Goal: Consume media (video, audio)

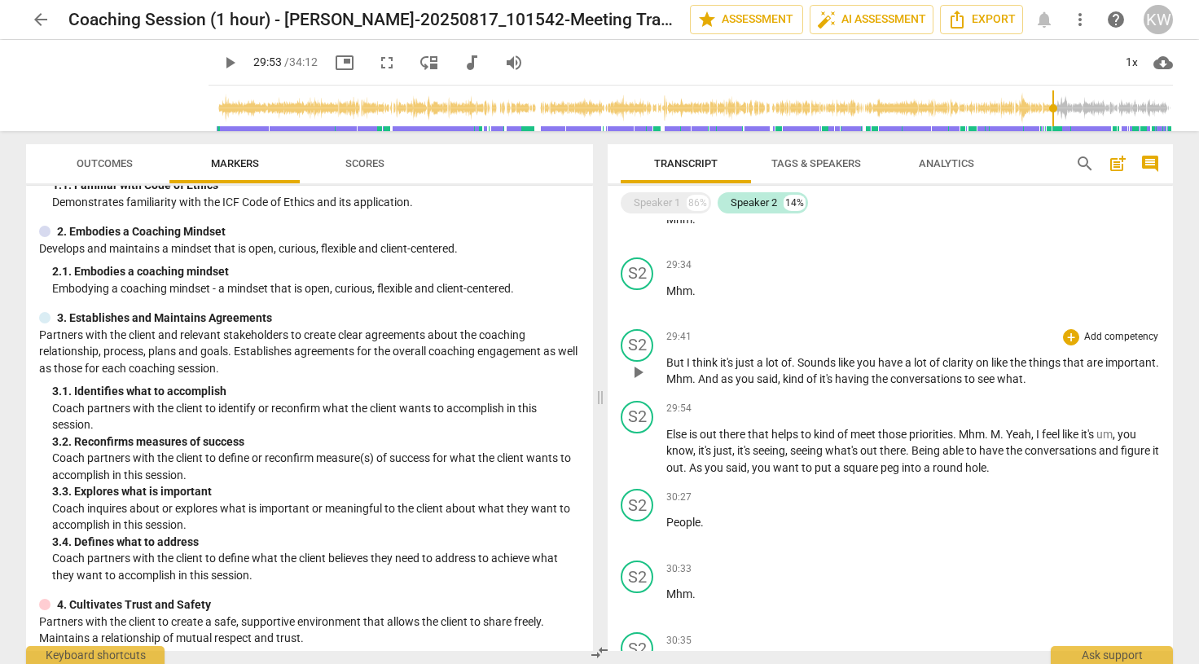
scroll to position [3103, 0]
drag, startPoint x: 801, startPoint y: 362, endPoint x: 718, endPoint y: 380, distance: 84.8
click at [718, 380] on p "But I think it's just a lot of . Sounds like you have a lot of clarity on like …" at bounding box center [913, 370] width 494 height 33
copy p "Sounds like you have a lot of clarity on like the things that are important ."
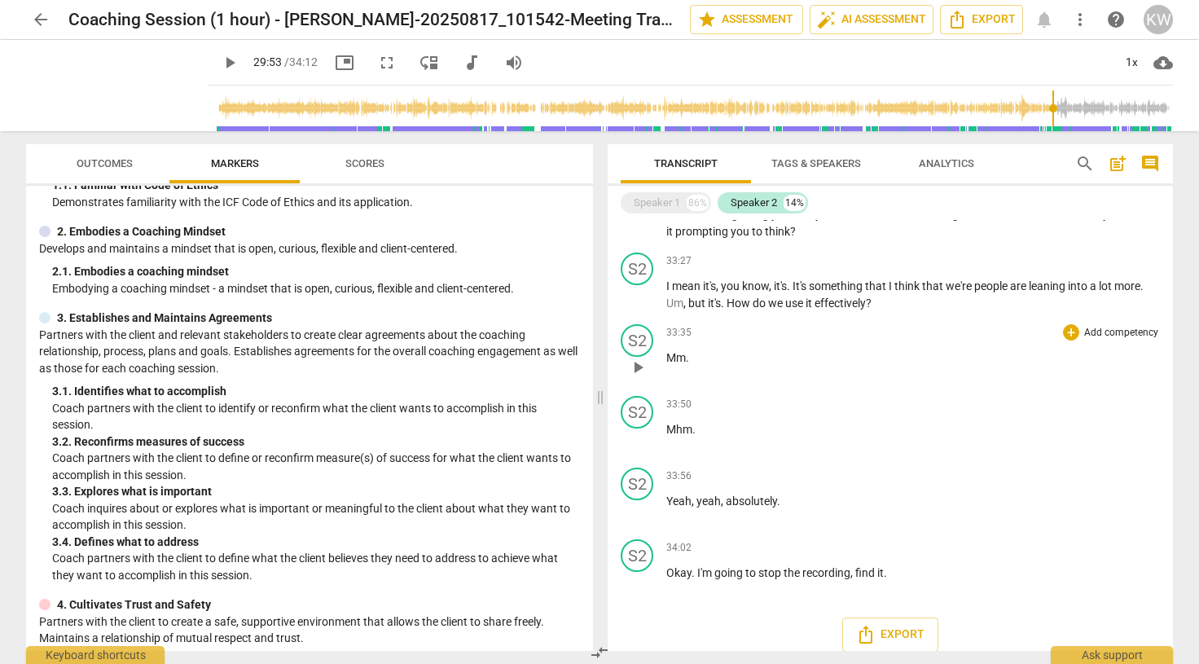
scroll to position [3997, 0]
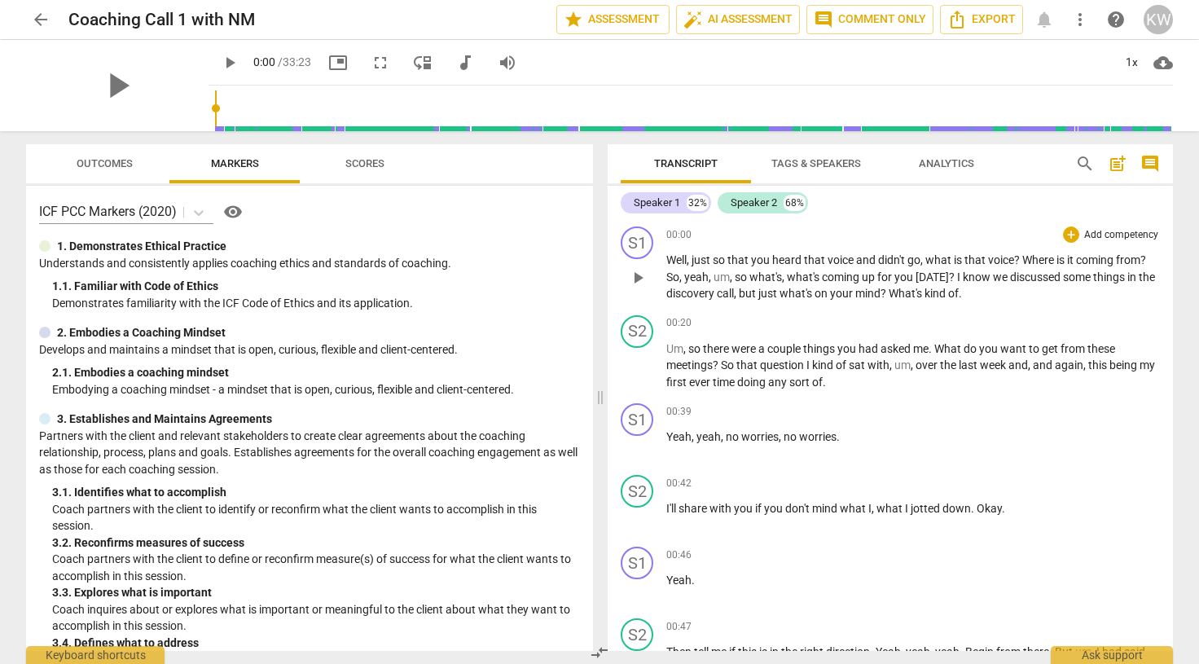
click at [637, 282] on span "play_arrow" at bounding box center [638, 278] width 20 height 20
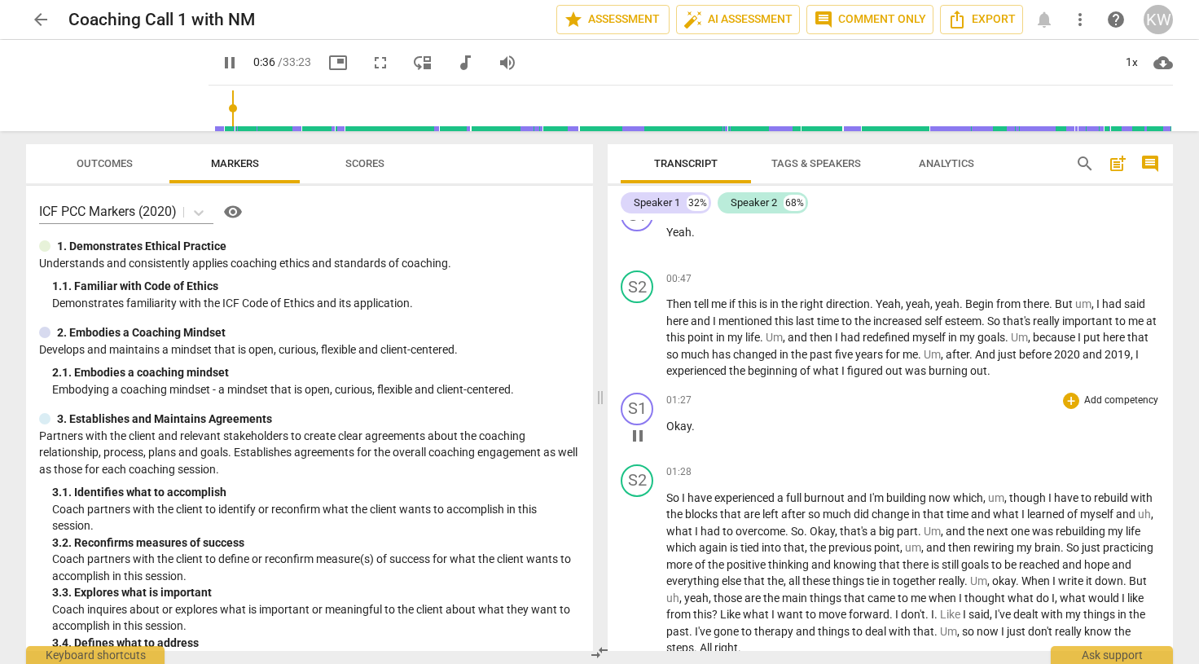
scroll to position [356, 0]
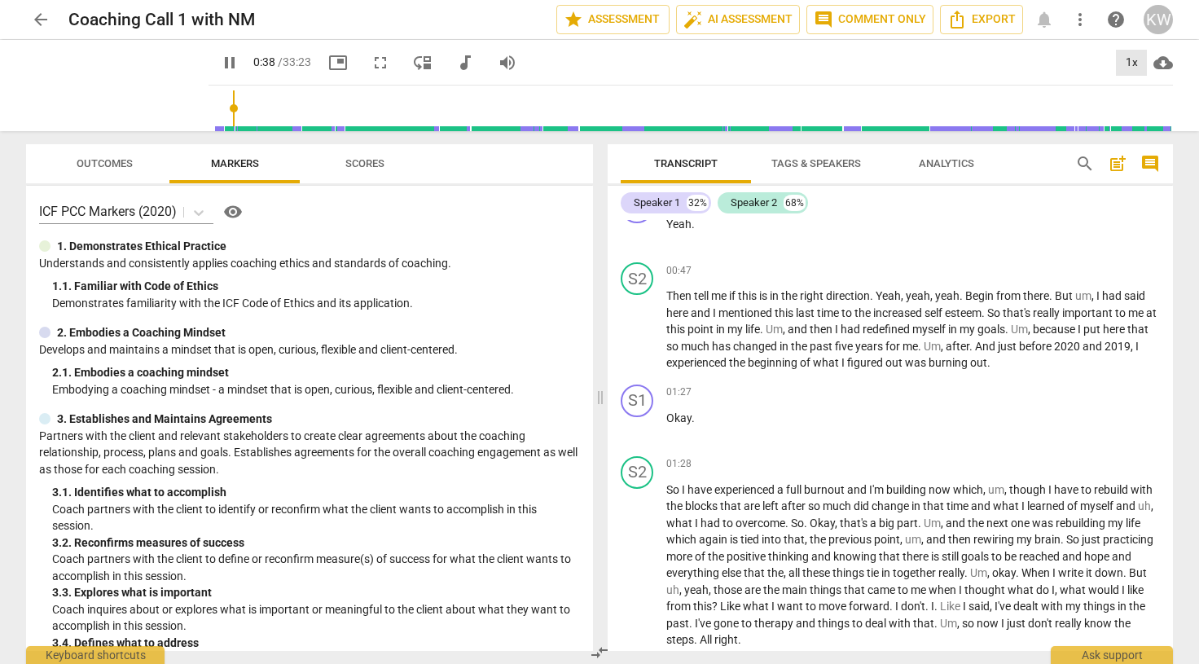
click at [1131, 64] on div "1x" at bounding box center [1131, 63] width 31 height 26
click at [1136, 156] on li "1.5x" at bounding box center [1143, 157] width 55 height 31
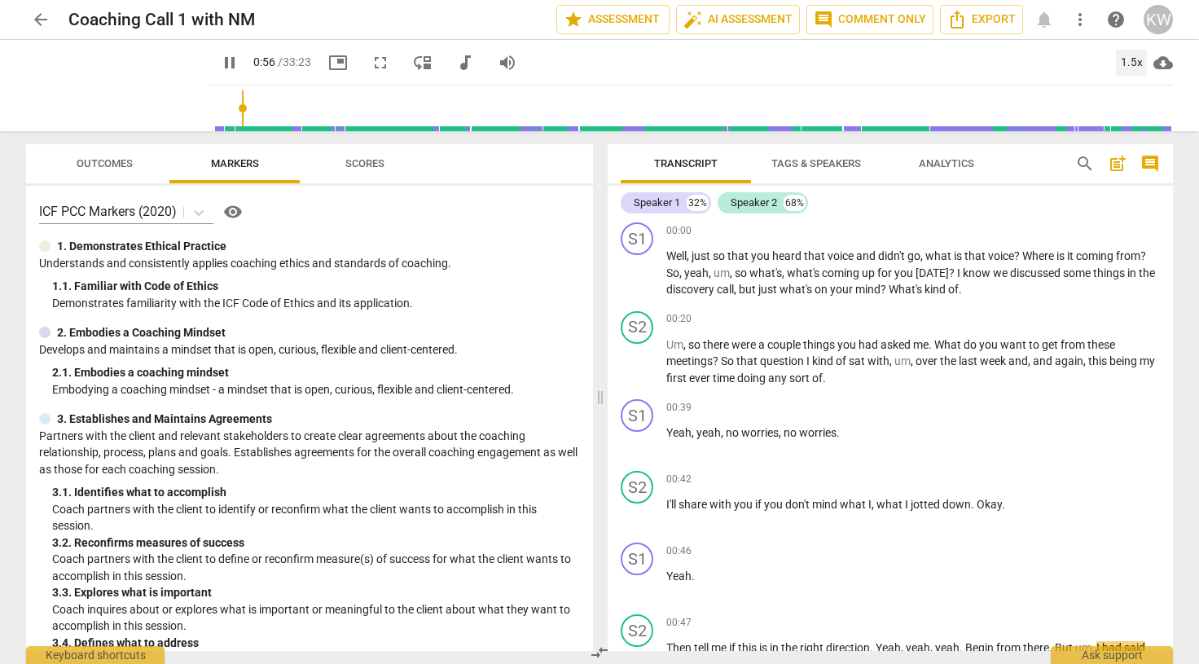
scroll to position [0, 0]
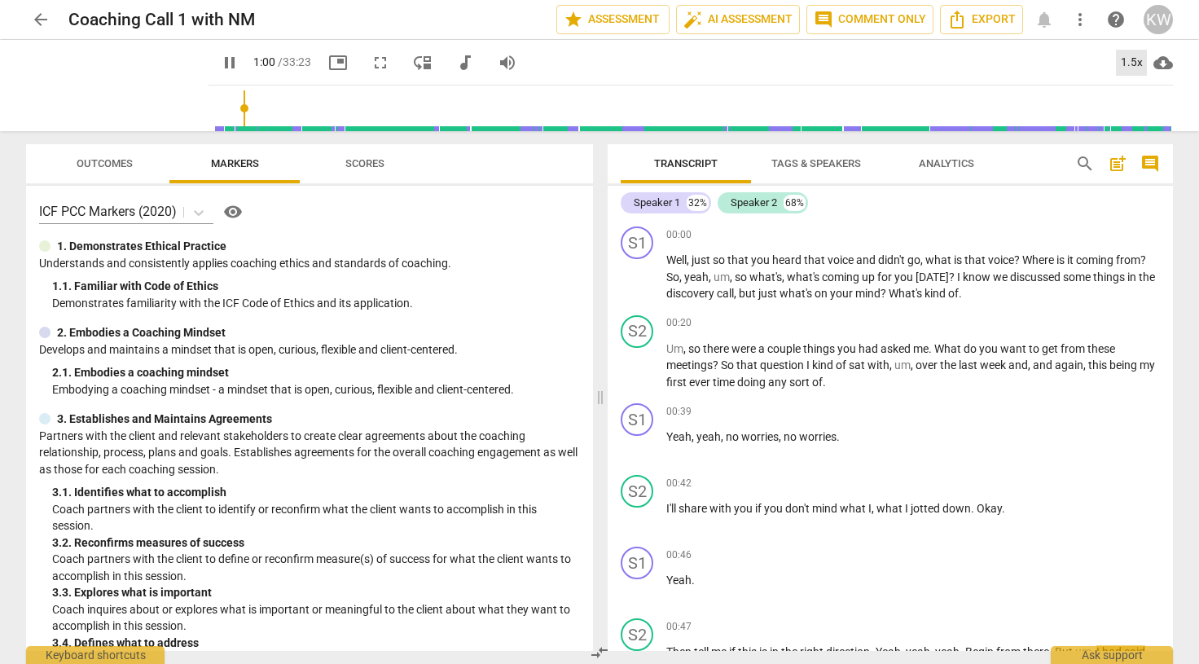
click at [1130, 62] on div "1.5x" at bounding box center [1131, 63] width 31 height 26
click at [1137, 125] on li "1.25x" at bounding box center [1143, 127] width 55 height 31
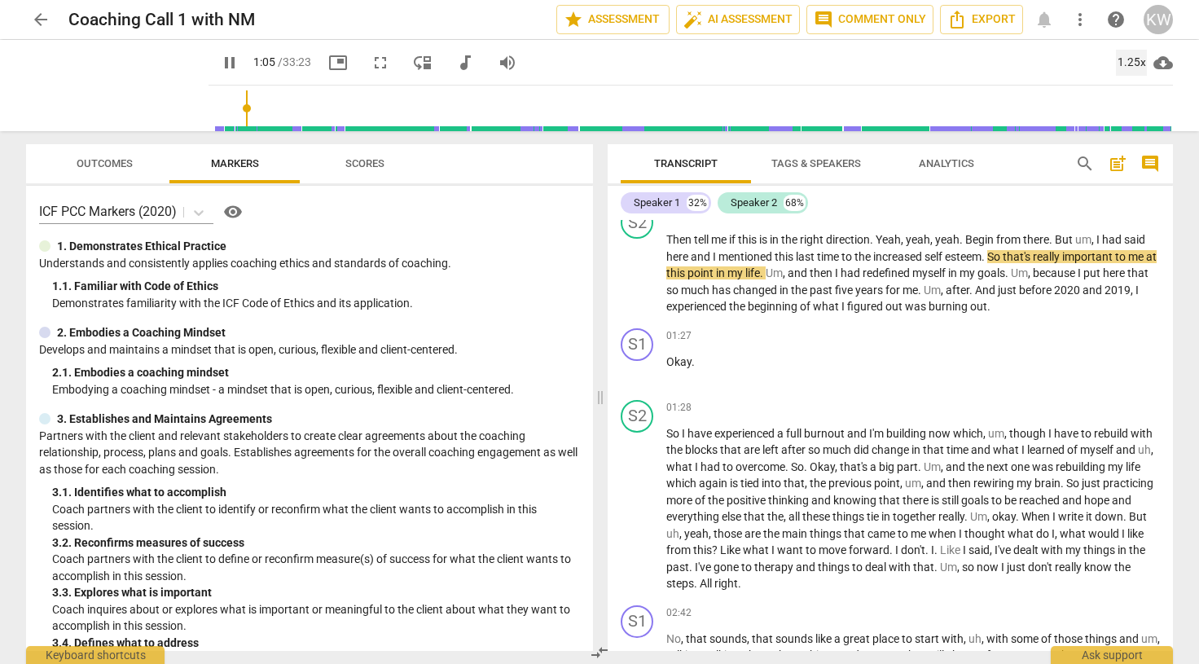
scroll to position [433, 0]
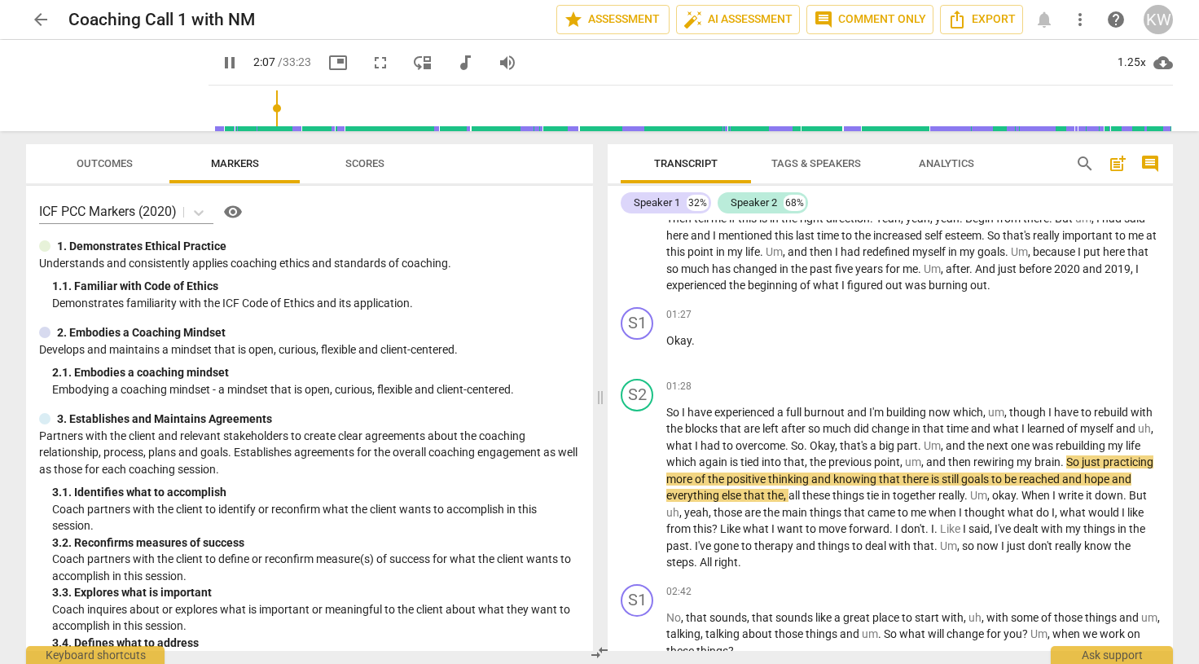
drag, startPoint x: 229, startPoint y: 104, endPoint x: 257, endPoint y: 110, distance: 29.1
click at [257, 110] on input "range" at bounding box center [694, 108] width 958 height 52
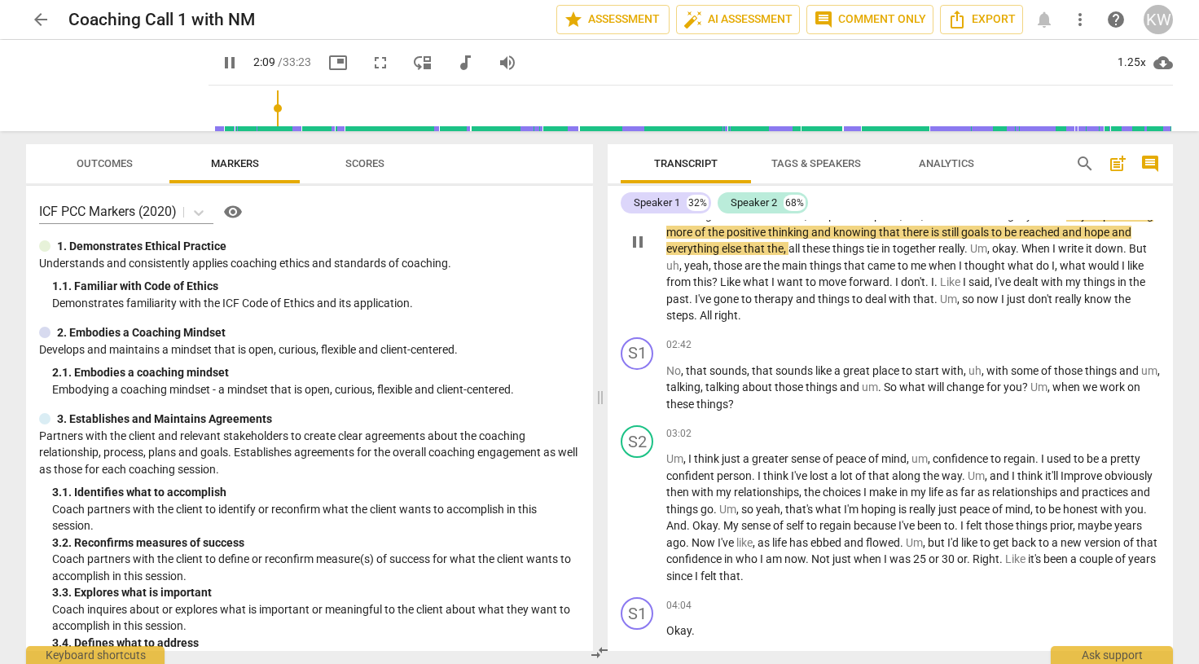
scroll to position [682, 0]
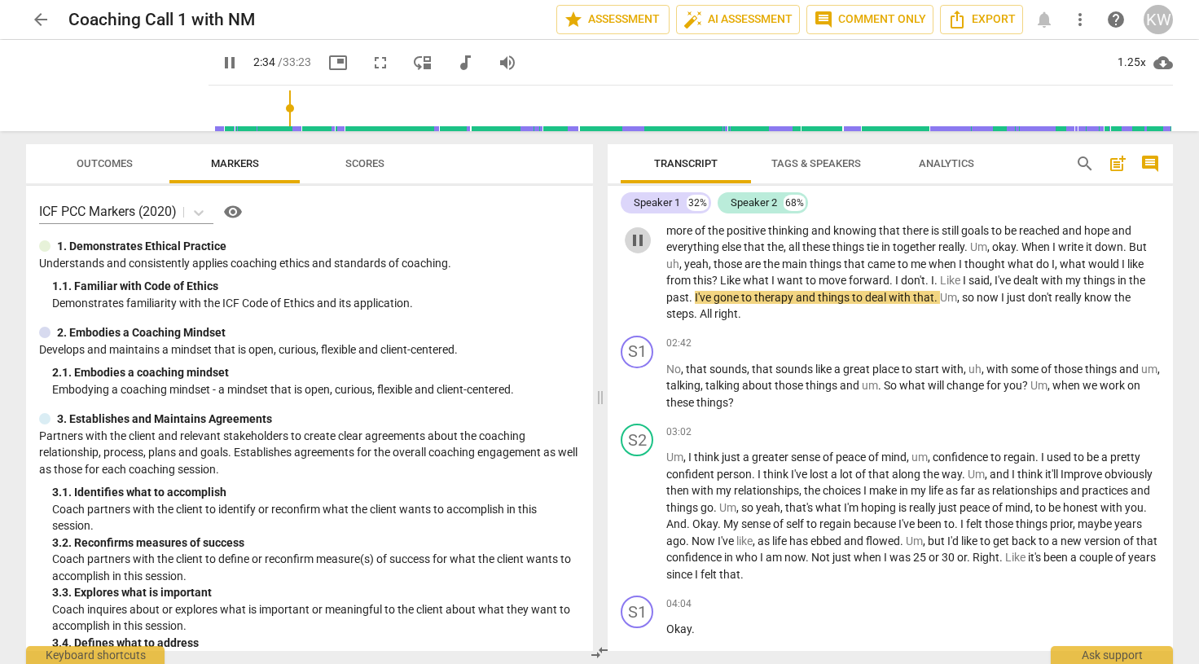
click at [636, 244] on span "pause" at bounding box center [638, 241] width 20 height 20
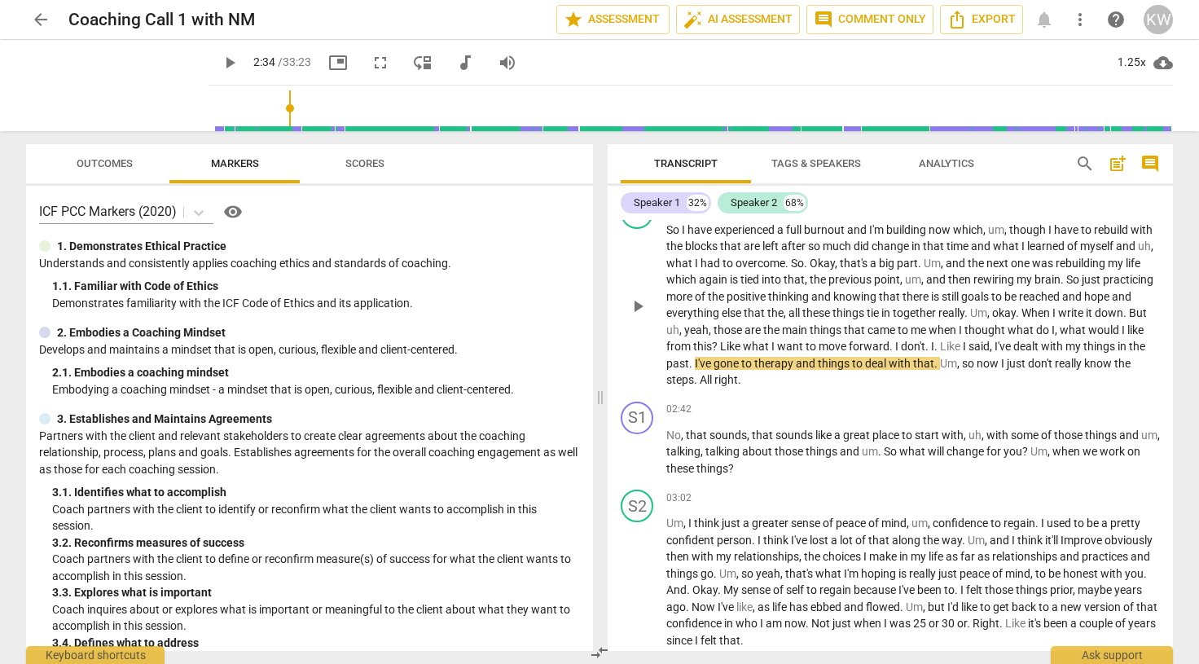
scroll to position [617, 0]
click at [643, 305] on span "play_arrow" at bounding box center [638, 305] width 20 height 20
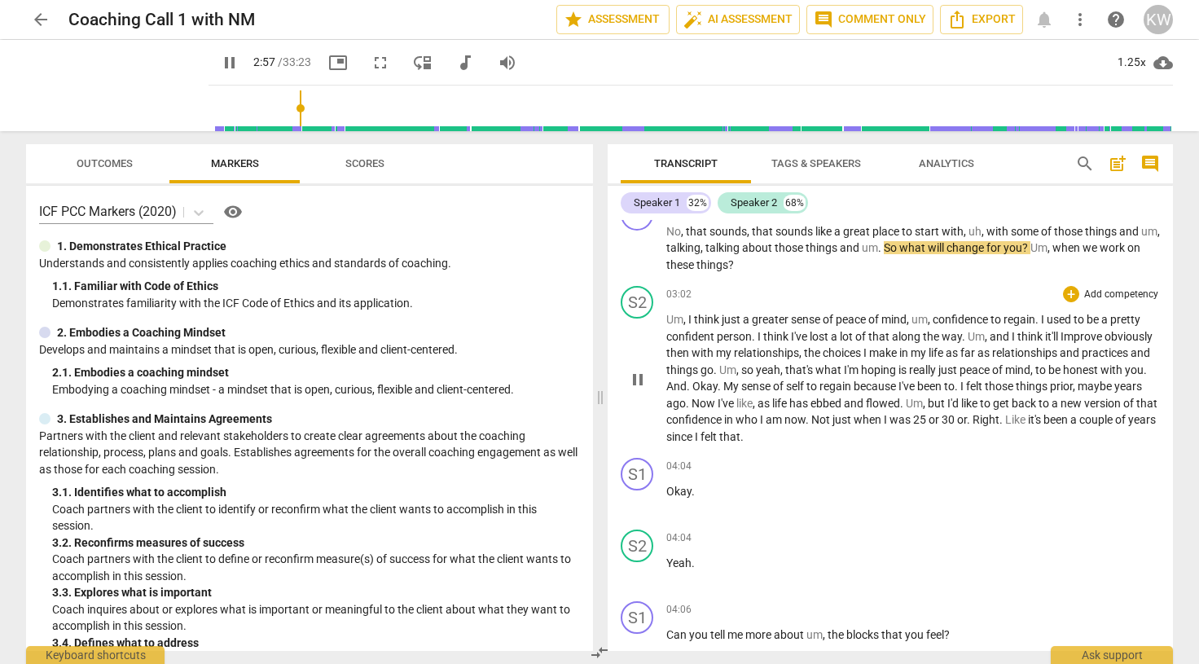
scroll to position [821, 0]
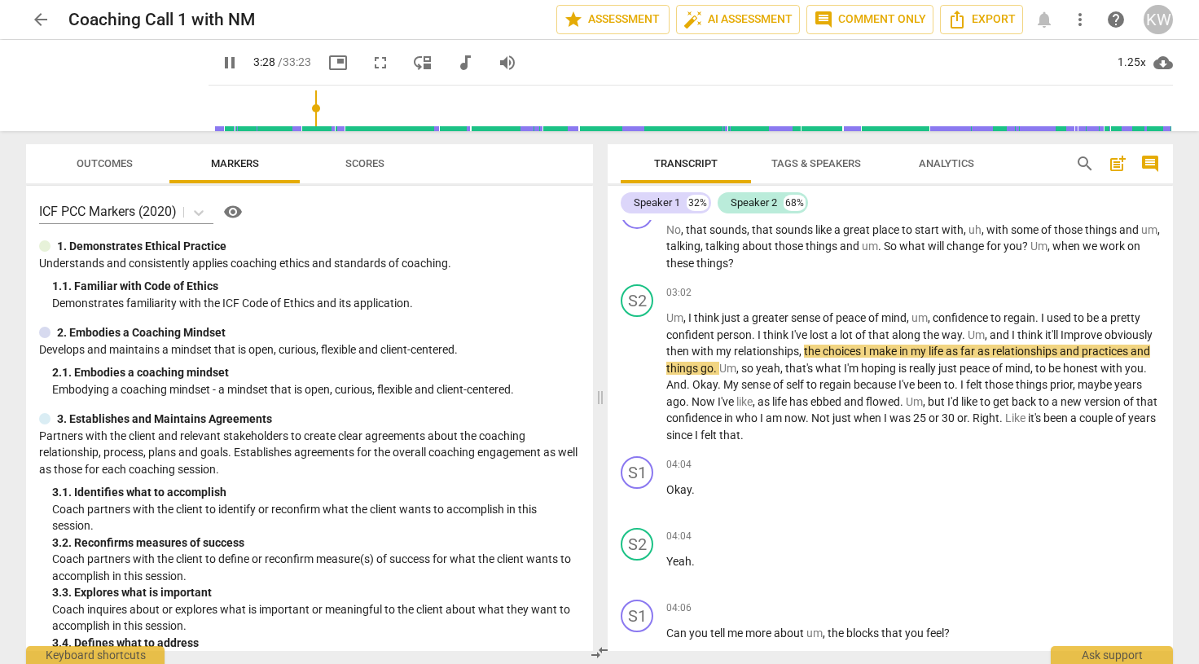
click at [220, 65] on span "pause" at bounding box center [230, 63] width 20 height 20
click at [640, 378] on span "play_arrow" at bounding box center [638, 378] width 20 height 20
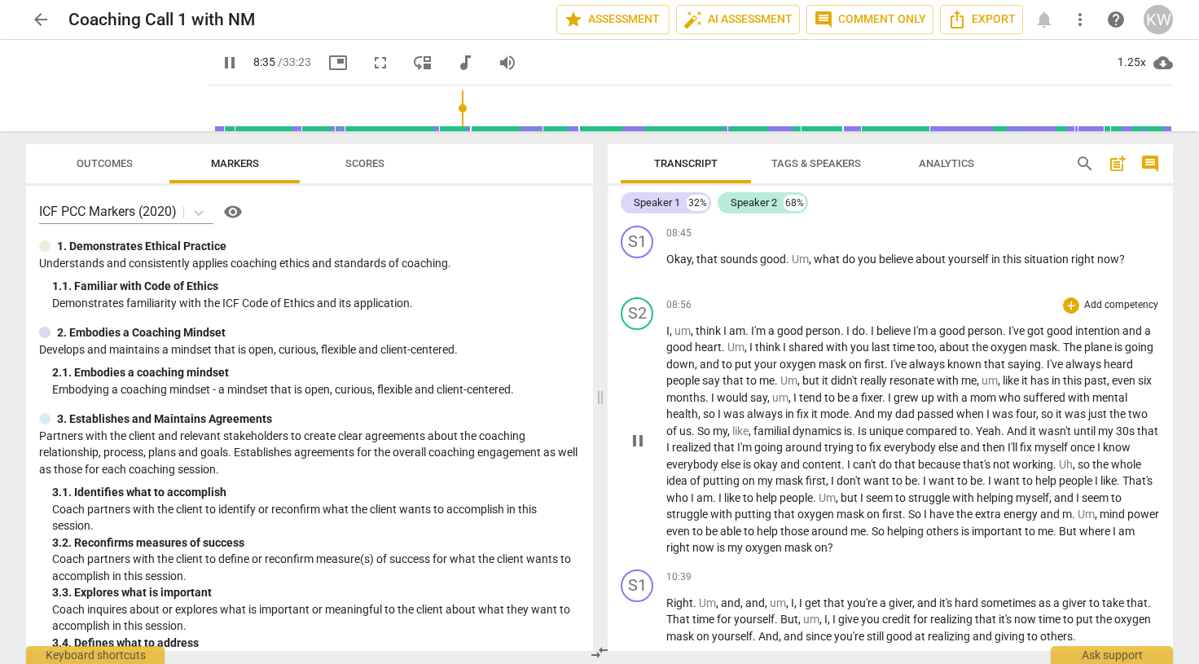
scroll to position [2079, 0]
click at [639, 266] on span "pause" at bounding box center [638, 267] width 20 height 20
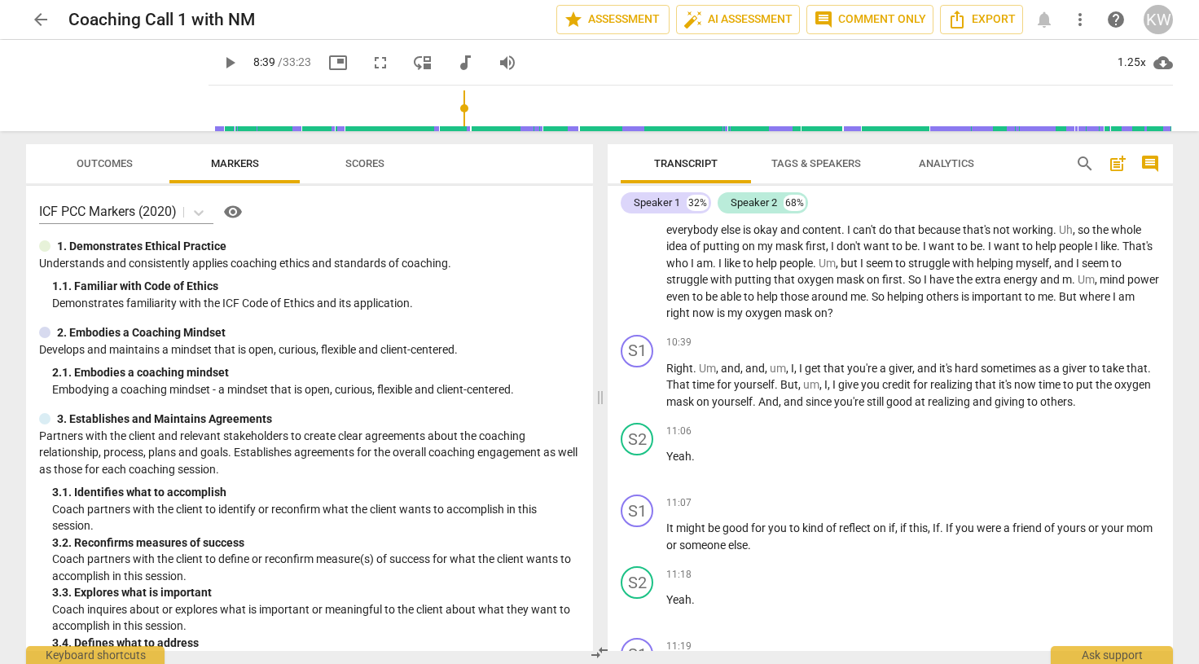
scroll to position [2229, 0]
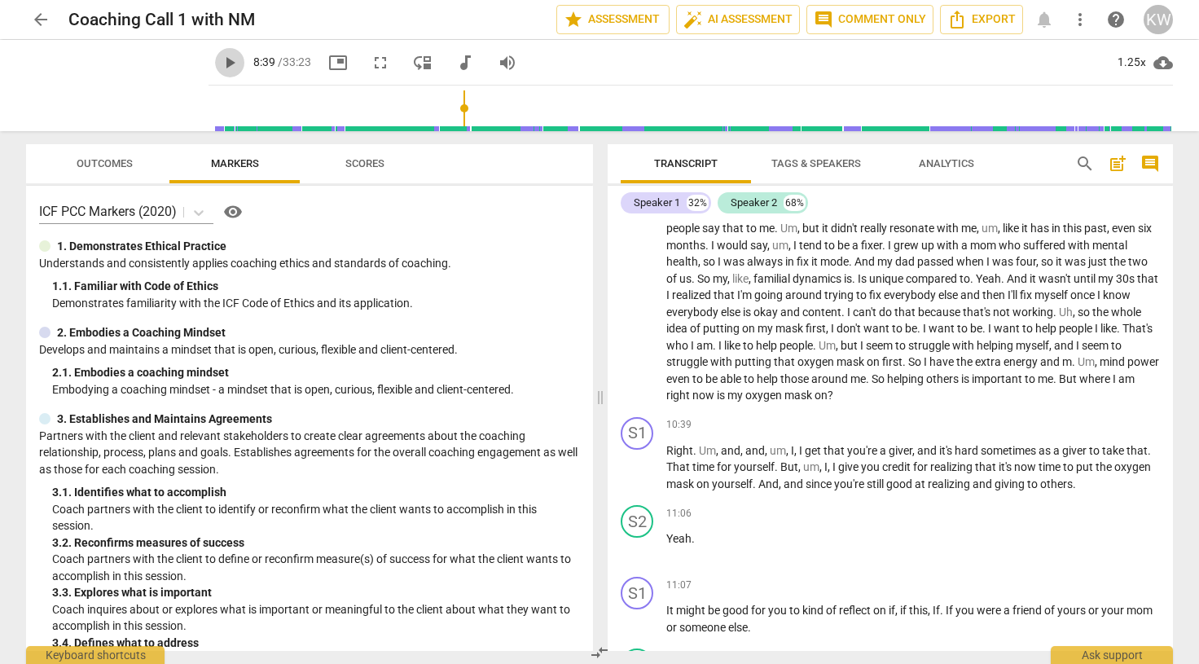
click at [215, 56] on span "play_arrow" at bounding box center [229, 63] width 29 height 20
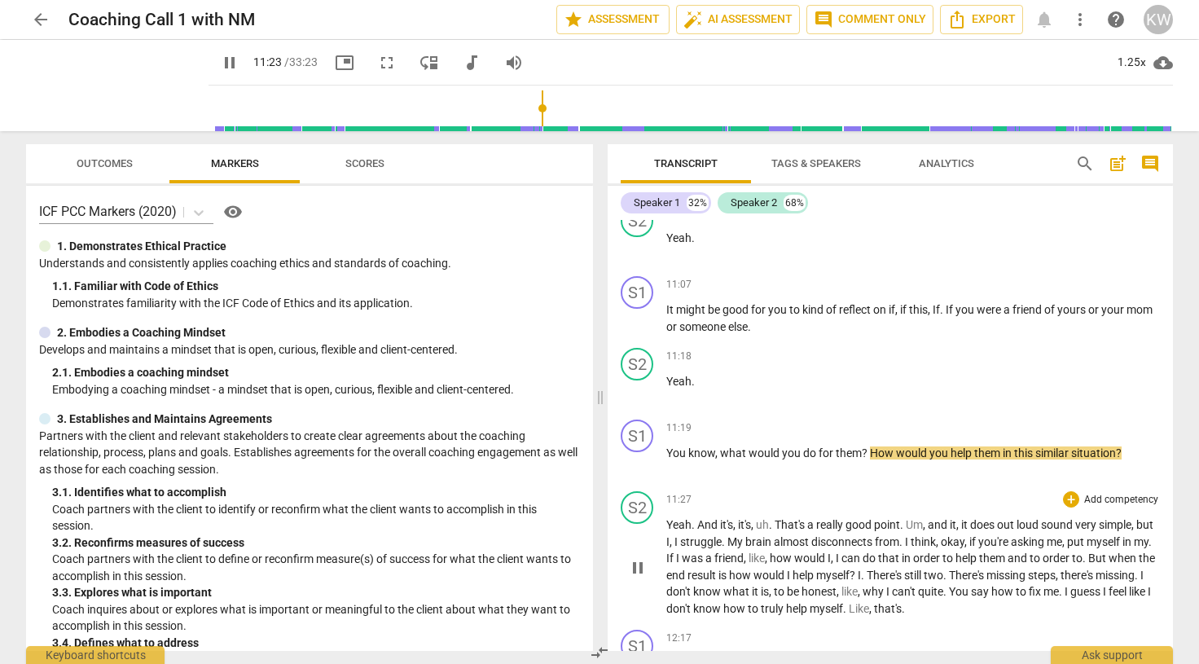
scroll to position [2531, 0]
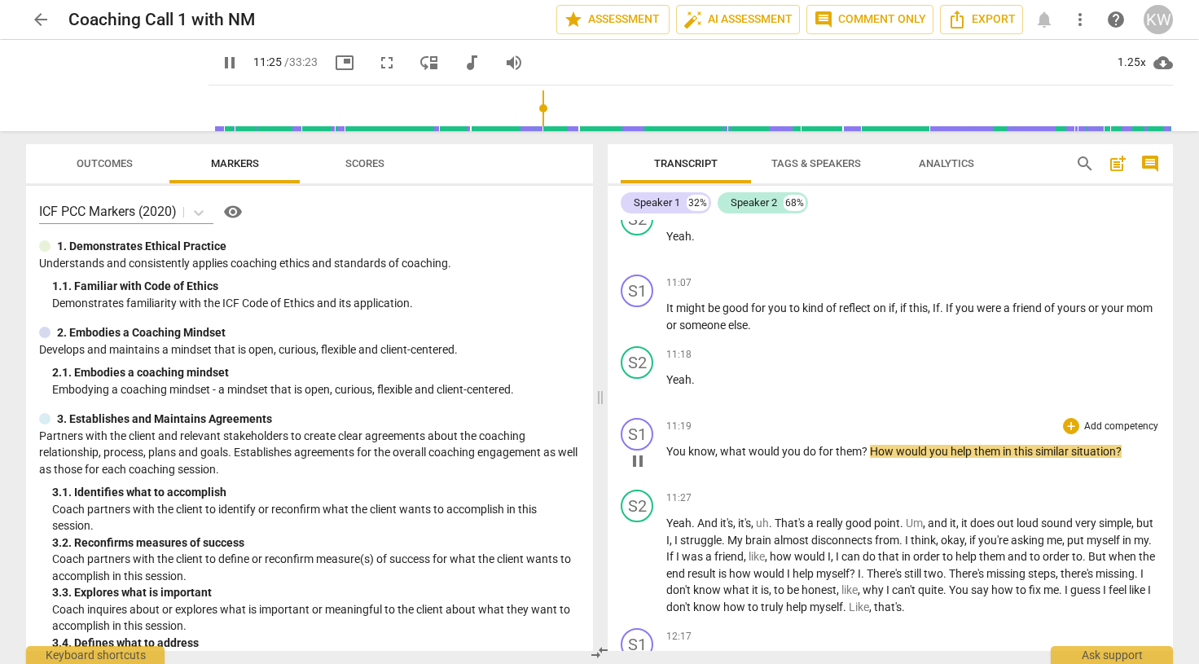
click at [635, 464] on span "pause" at bounding box center [638, 461] width 20 height 20
click at [1000, 463] on div "11:19 + Add competency keyboard_arrow_right You know , what would you do for th…" at bounding box center [913, 447] width 494 height 59
click at [1110, 452] on span "situation" at bounding box center [1093, 451] width 45 height 13
click at [1129, 450] on p "You know , what would you do for them ? How would you help them in this similar…" at bounding box center [913, 451] width 494 height 17
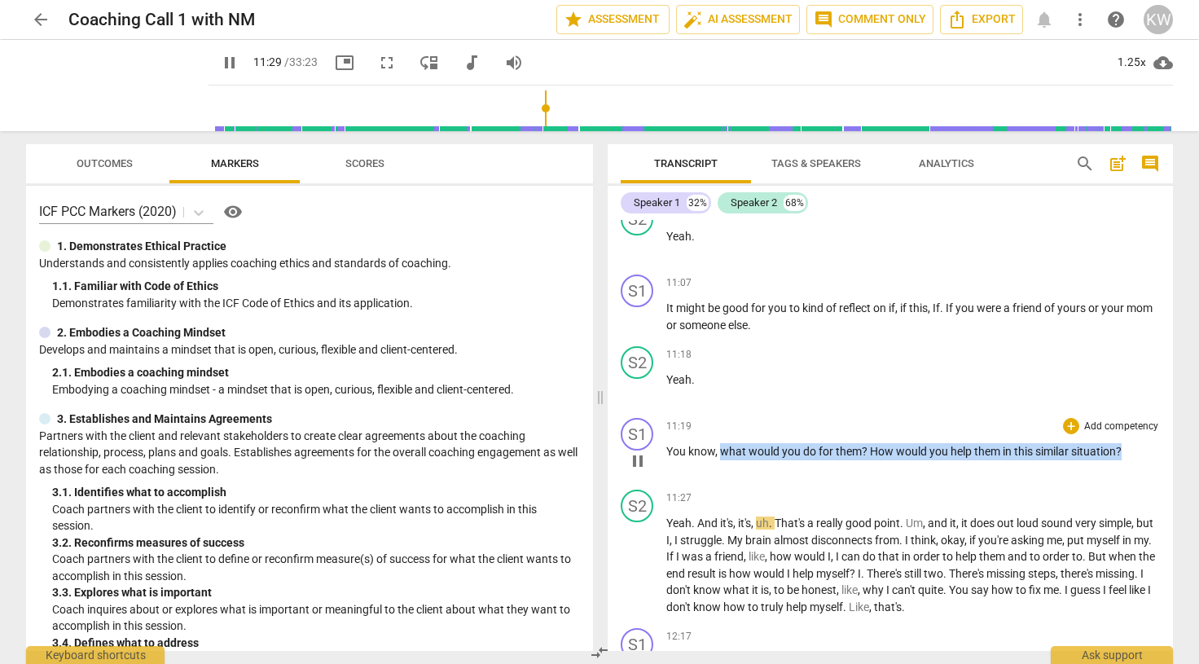
drag, startPoint x: 1121, startPoint y: 448, endPoint x: 721, endPoint y: 450, distance: 400.0
click at [721, 450] on p "You know , what would you do for them ? How would you help them in this similar…" at bounding box center [913, 451] width 494 height 17
copy p "what would you do for them ? How would you help them in this similar situation ?"
click at [637, 564] on span "pause" at bounding box center [638, 566] width 20 height 20
click at [220, 60] on span "play_arrow" at bounding box center [230, 63] width 20 height 20
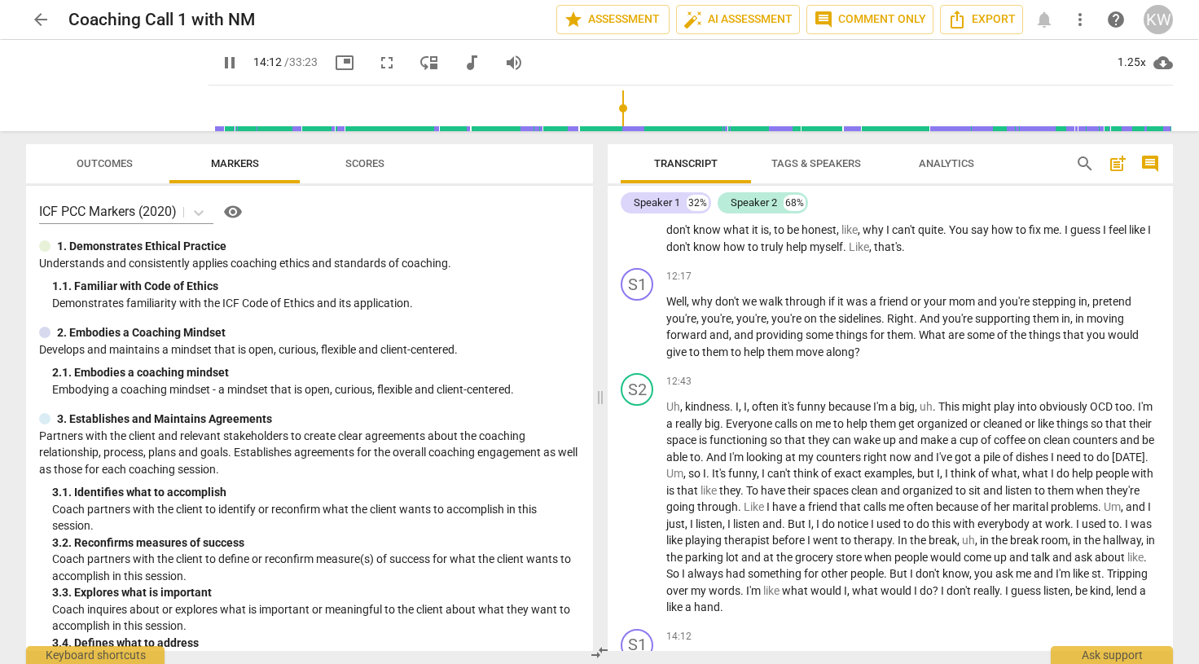
scroll to position [3326, 0]
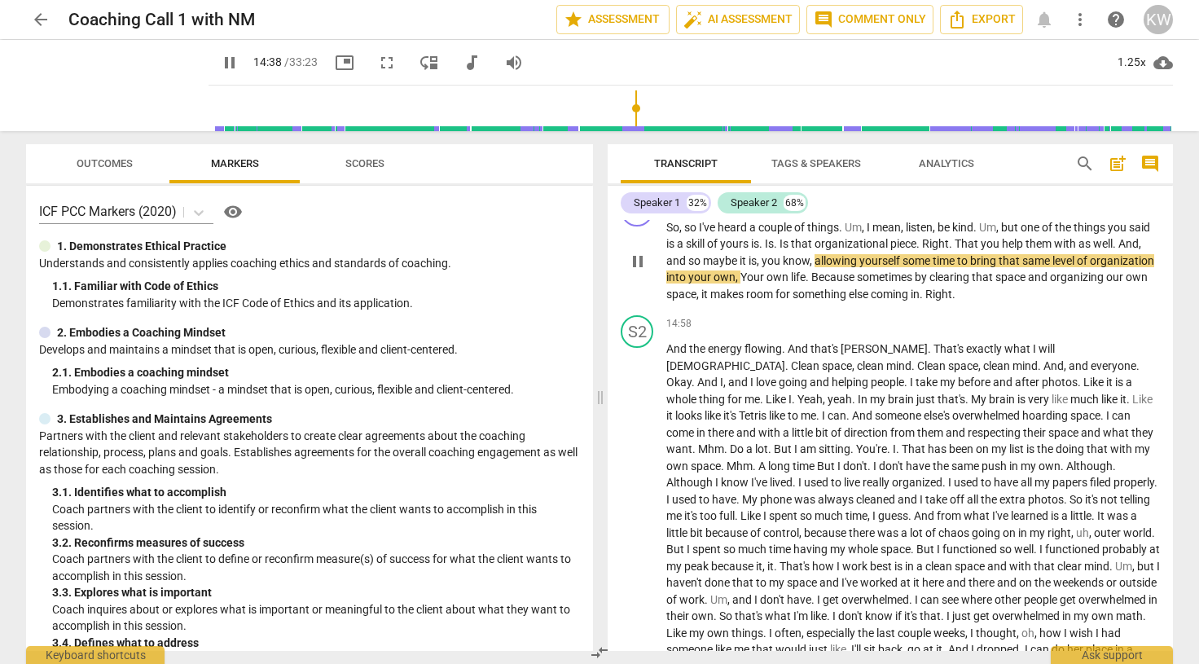
click at [645, 263] on span "pause" at bounding box center [638, 262] width 20 height 20
type input "879"
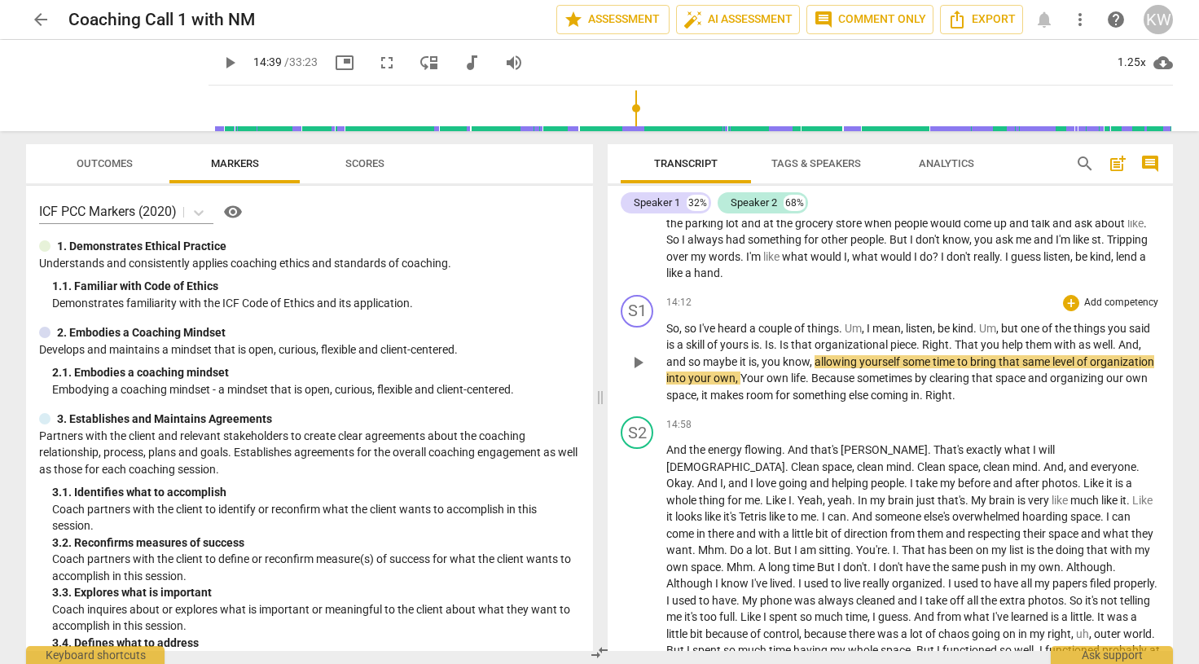
scroll to position [3223, 0]
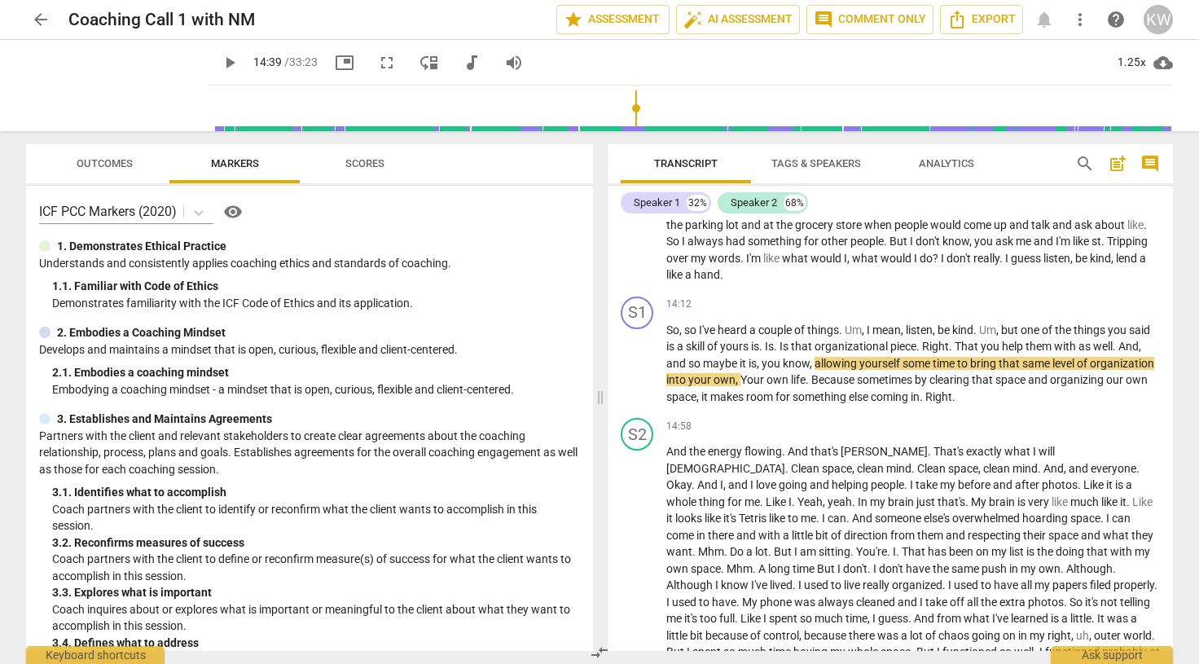
click at [33, 17] on span "arrow_back" at bounding box center [41, 20] width 20 height 20
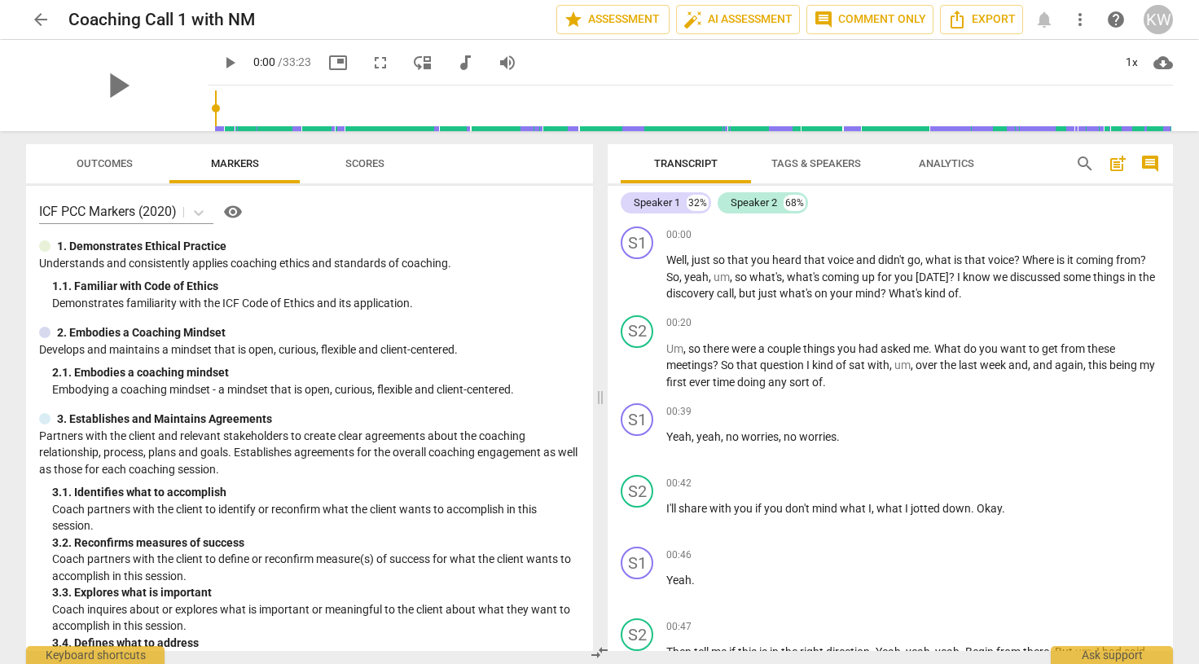
click at [496, 108] on input "range" at bounding box center [694, 108] width 958 height 52
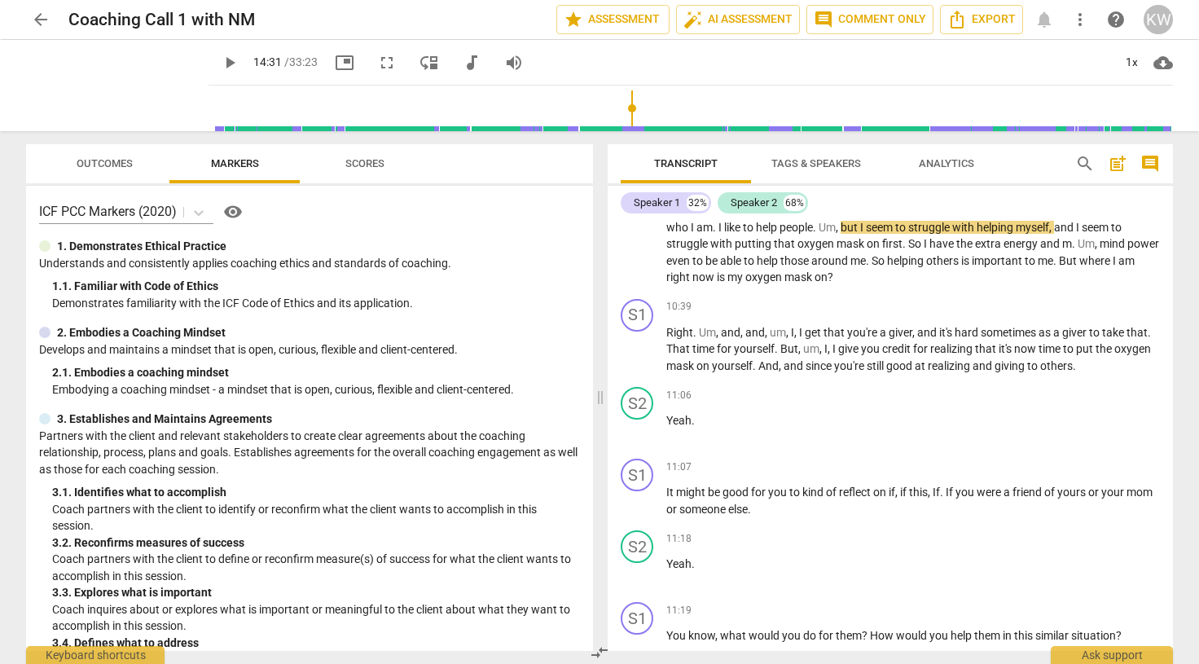
click at [620, 106] on input "range" at bounding box center [694, 108] width 958 height 52
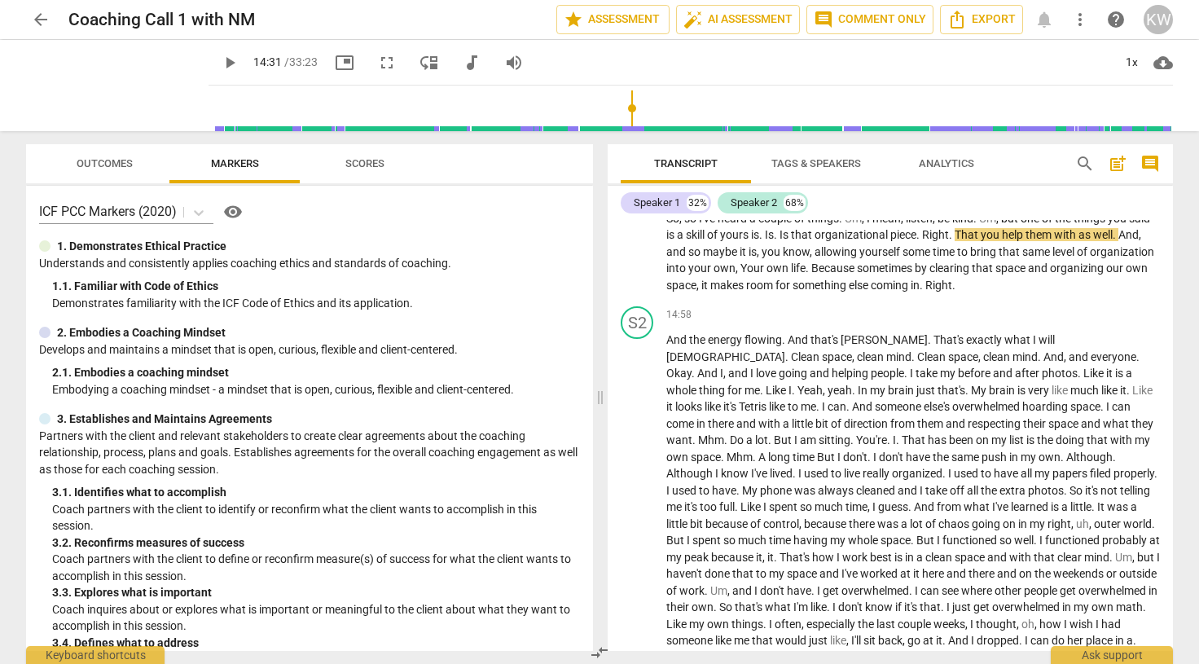
scroll to position [3305, 0]
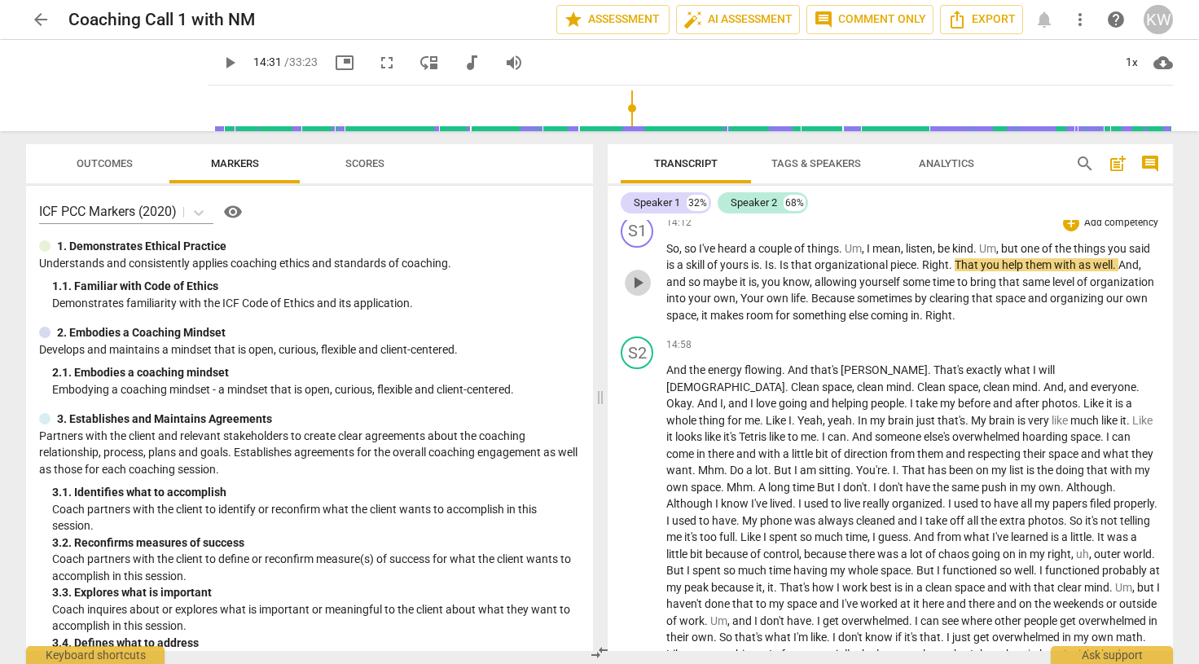
click at [642, 280] on span "play_arrow" at bounding box center [638, 283] width 20 height 20
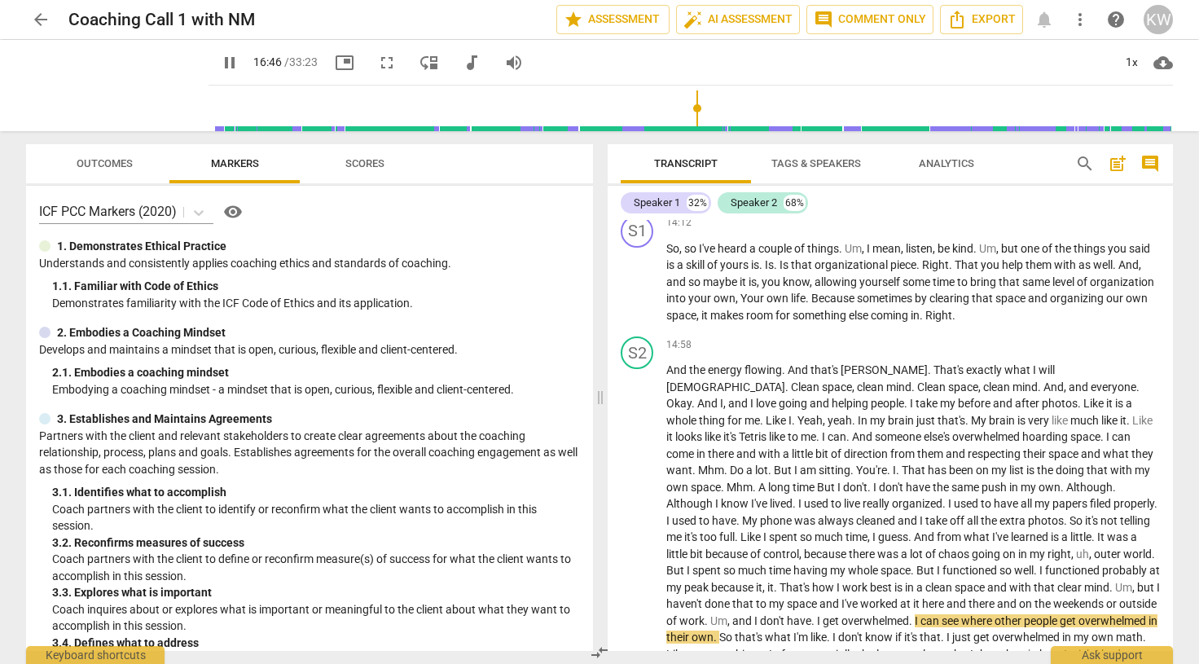
click at [220, 62] on span "pause" at bounding box center [230, 63] width 20 height 20
click at [220, 59] on span "play_arrow" at bounding box center [230, 63] width 20 height 20
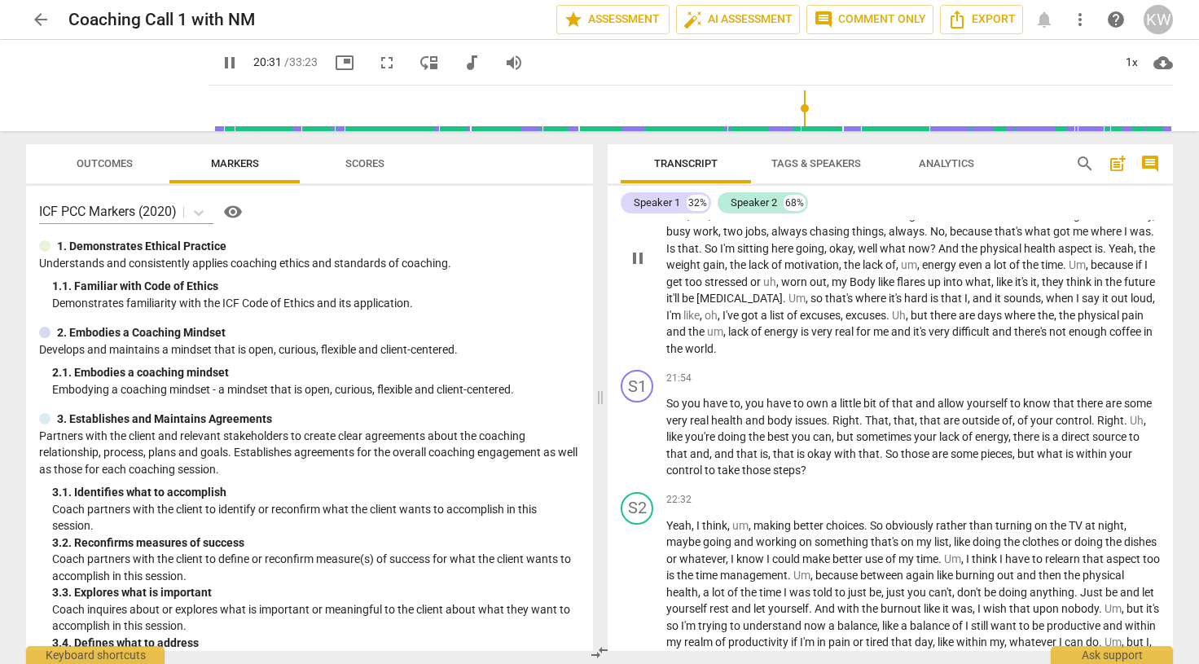
scroll to position [4831, 0]
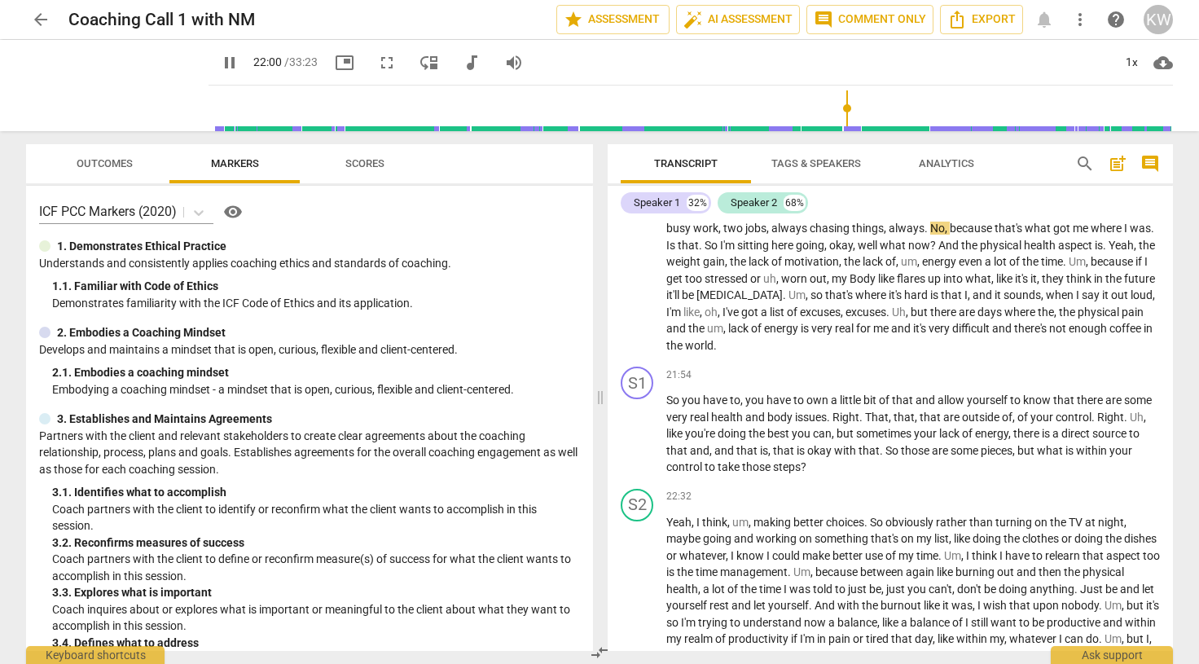
drag, startPoint x: 797, startPoint y: 108, endPoint x: 838, endPoint y: 121, distance: 42.8
click at [838, 121] on input "range" at bounding box center [694, 108] width 958 height 52
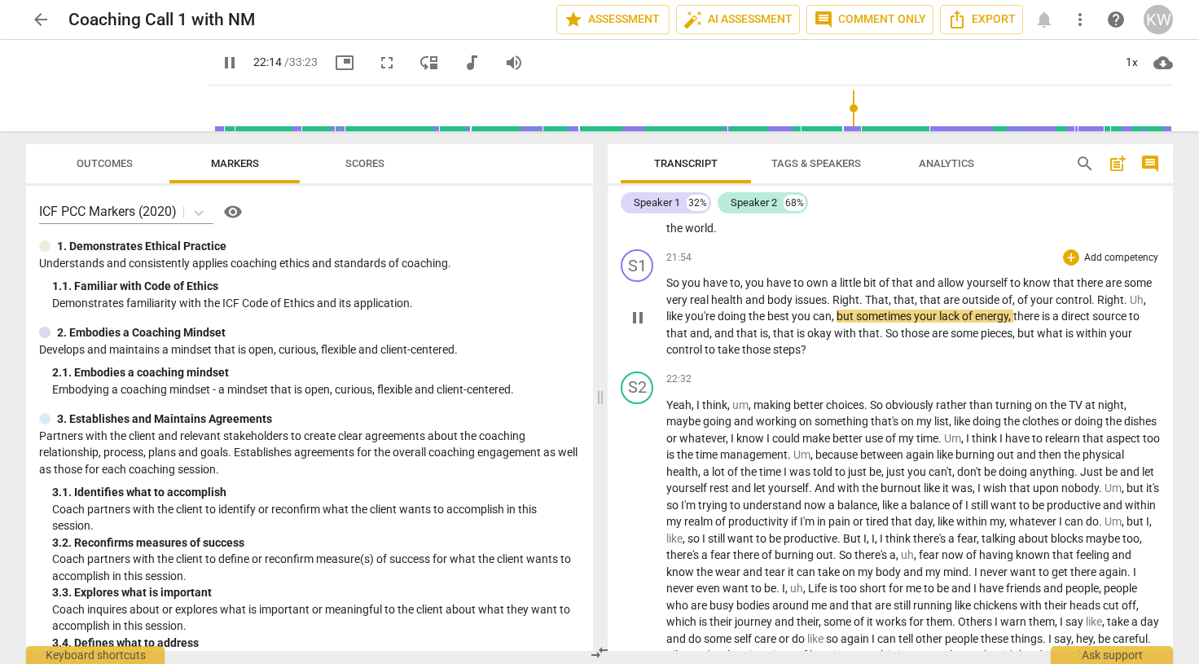
scroll to position [4976, 0]
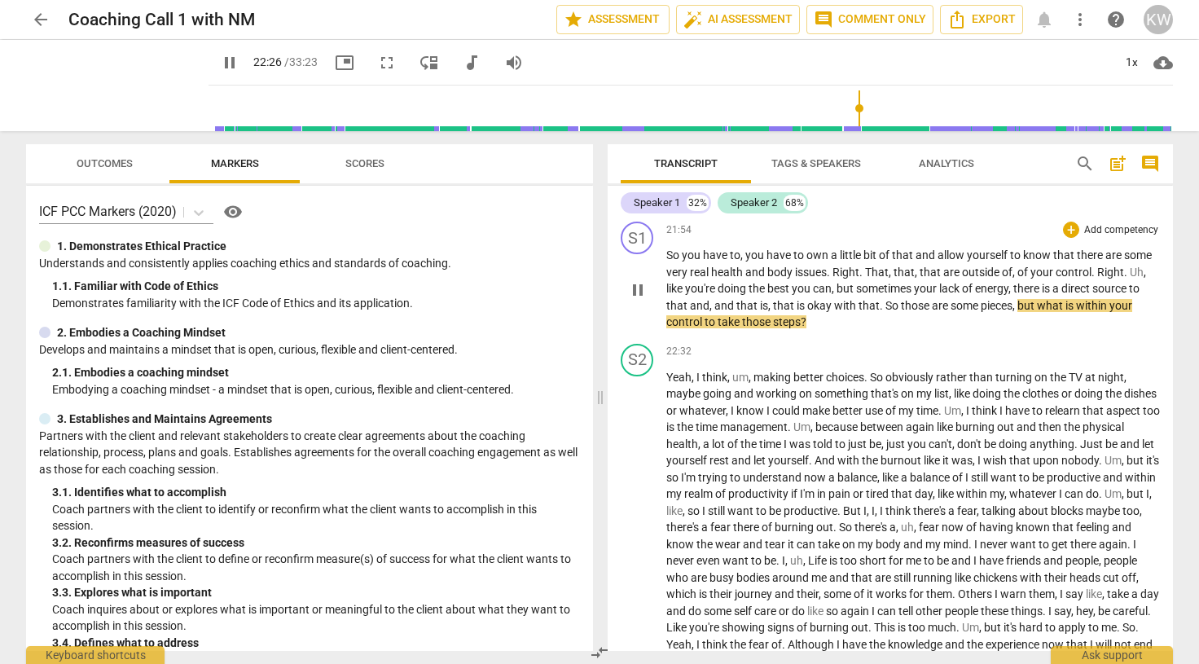
click at [641, 300] on span "pause" at bounding box center [638, 290] width 20 height 20
click at [220, 69] on span "play_arrow" at bounding box center [230, 63] width 20 height 20
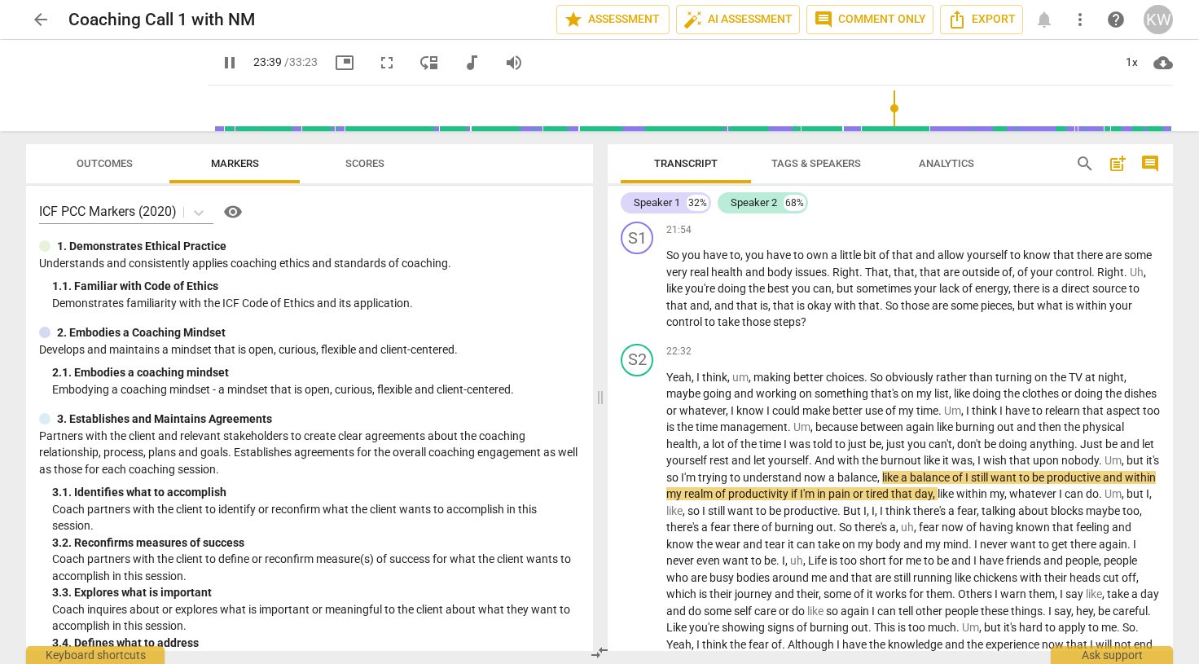
click at [215, 73] on button "pause" at bounding box center [229, 62] width 29 height 29
click at [220, 63] on span "play_arrow" at bounding box center [230, 63] width 20 height 20
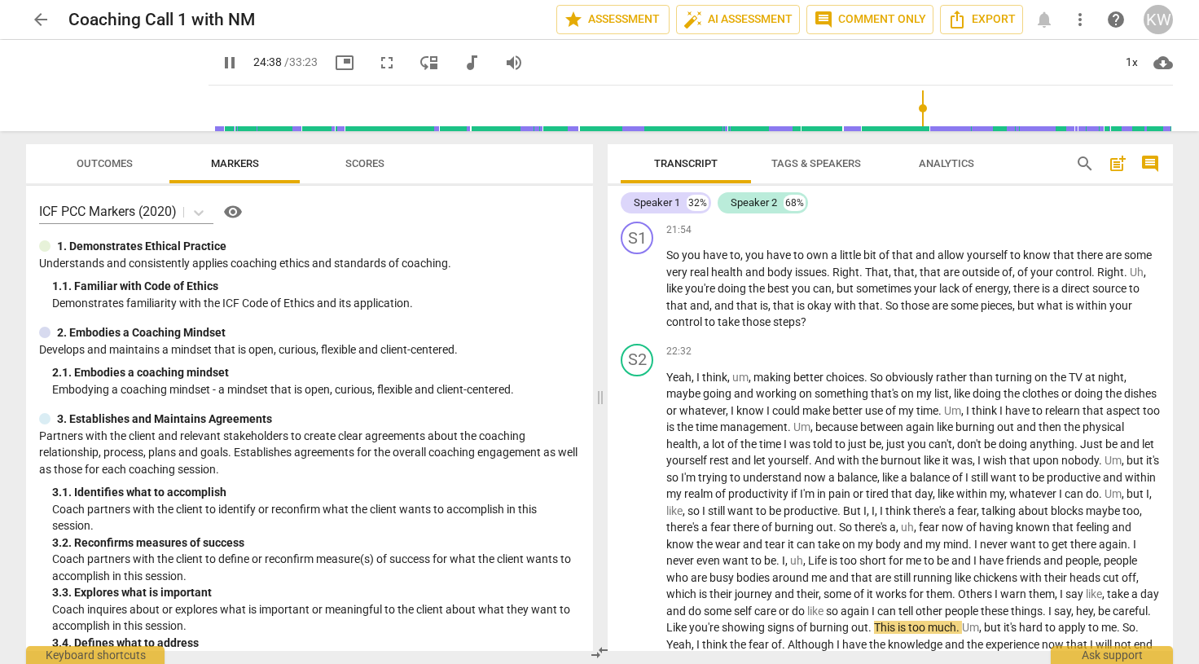
scroll to position [5410, 0]
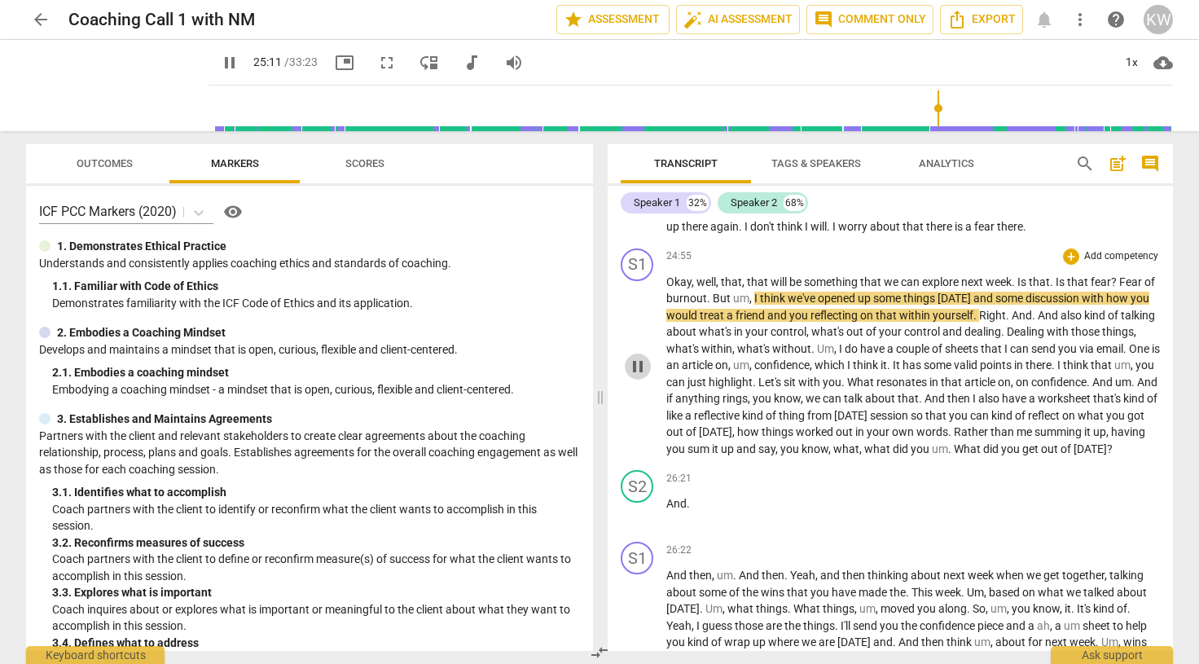
click at [640, 376] on span "pause" at bounding box center [638, 367] width 20 height 20
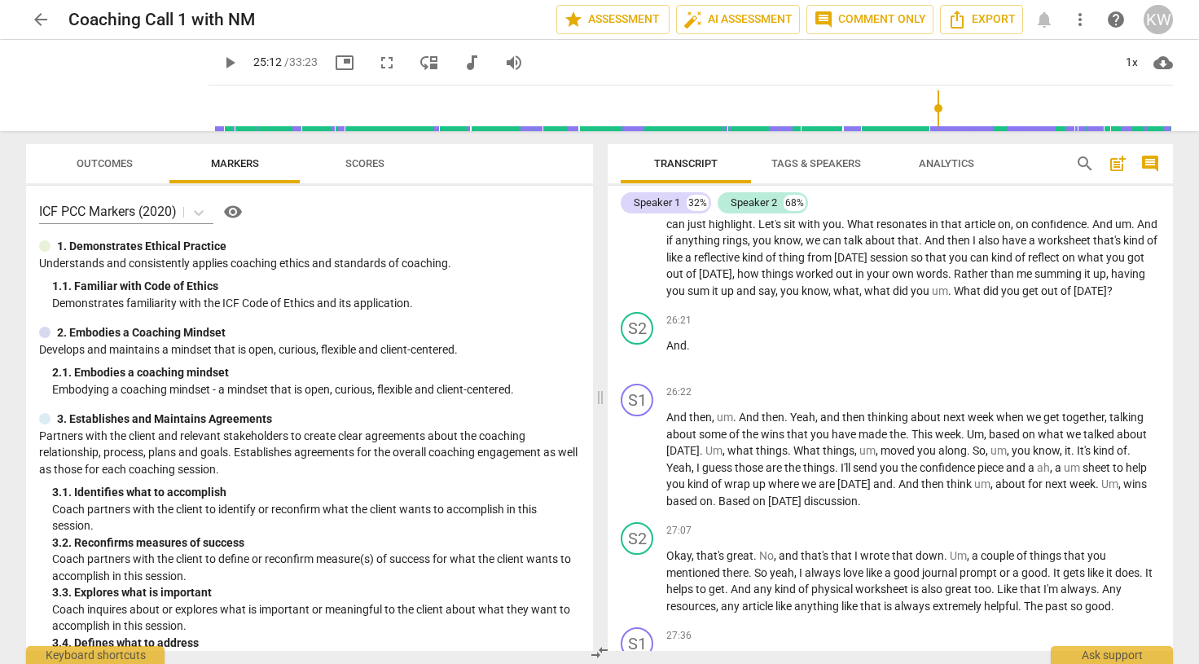
scroll to position [5572, 0]
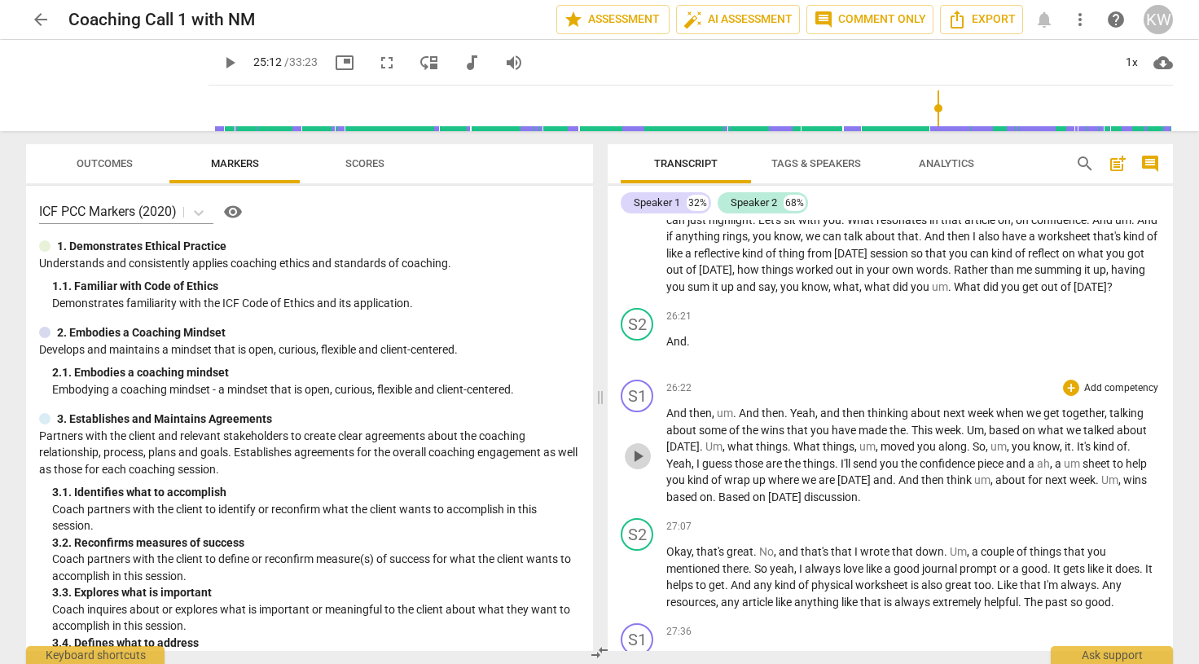
click at [641, 466] on span "play_arrow" at bounding box center [638, 456] width 20 height 20
click at [639, 466] on span "pause" at bounding box center [638, 456] width 20 height 20
click at [636, 466] on span "play_arrow" at bounding box center [638, 456] width 20 height 20
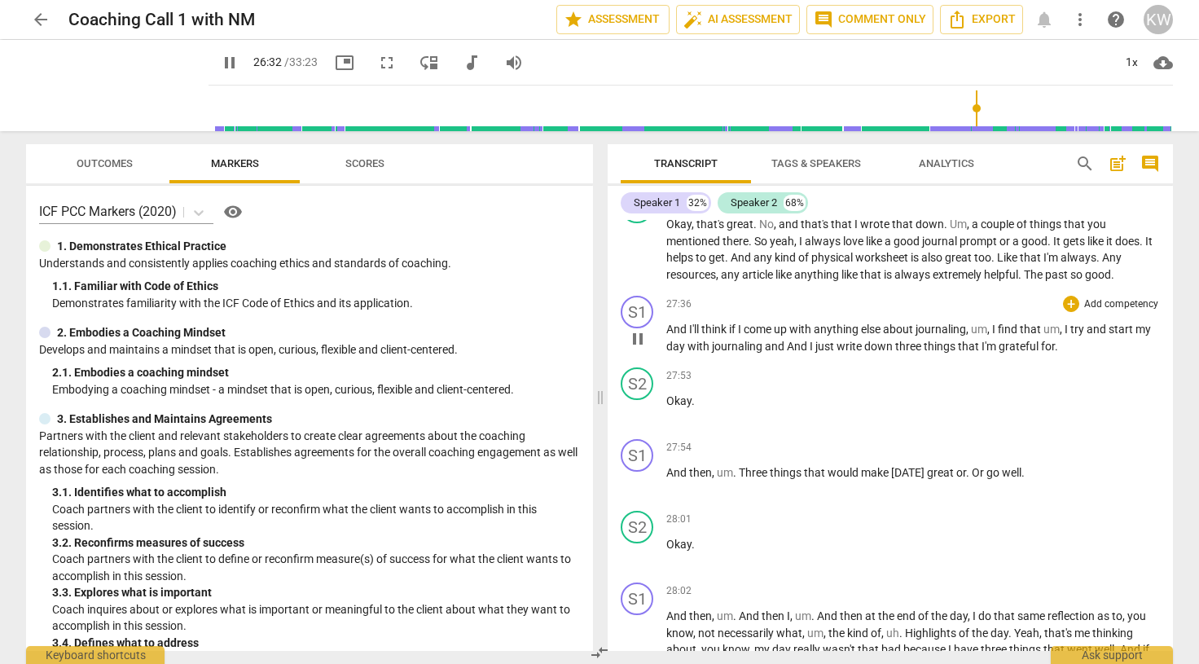
scroll to position [5898, 0]
click at [635, 262] on span "pause" at bounding box center [638, 253] width 20 height 20
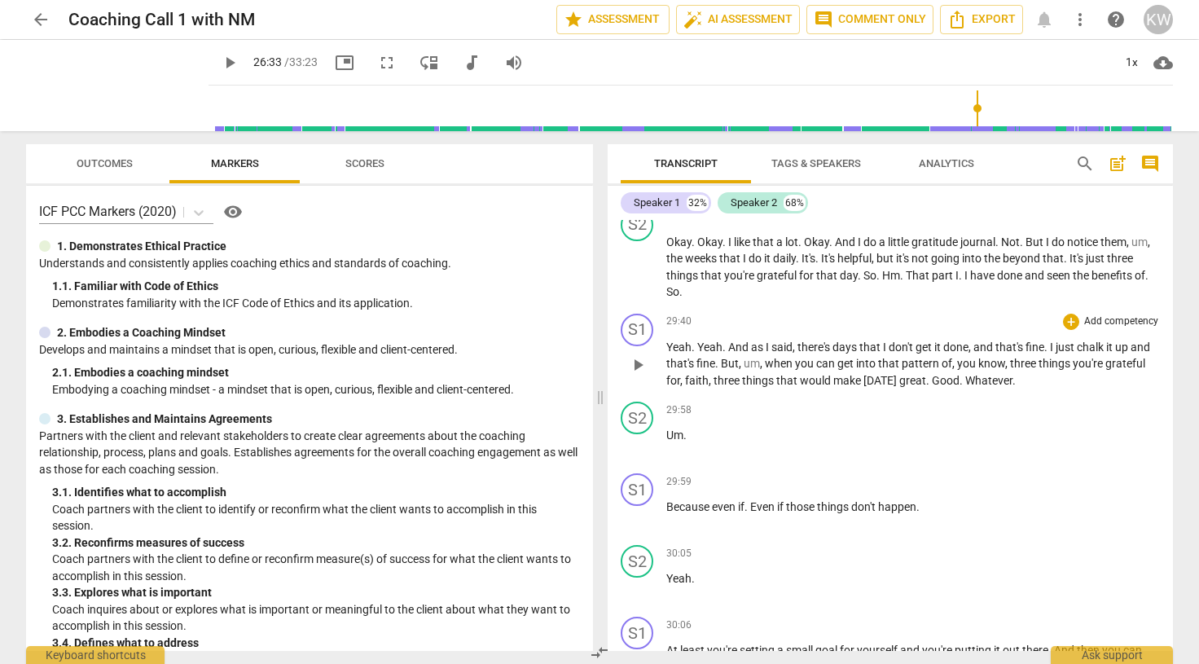
scroll to position [6505, 0]
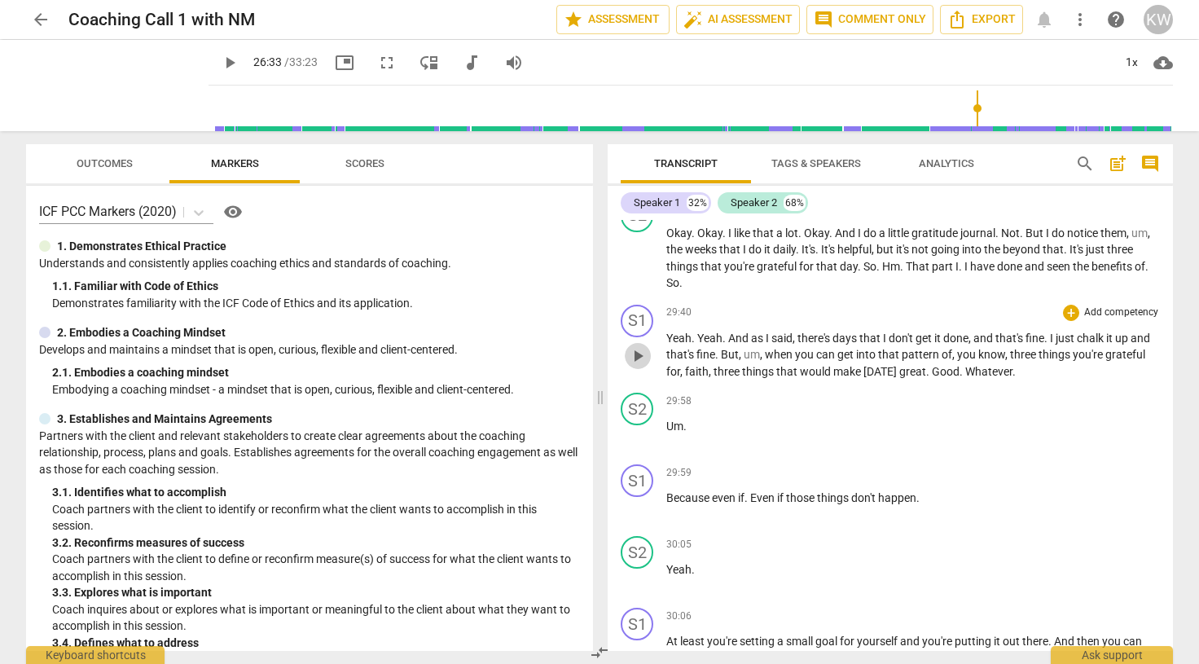
click at [632, 366] on span "play_arrow" at bounding box center [638, 356] width 20 height 20
click at [632, 366] on span "pause" at bounding box center [638, 356] width 20 height 20
type input "1781"
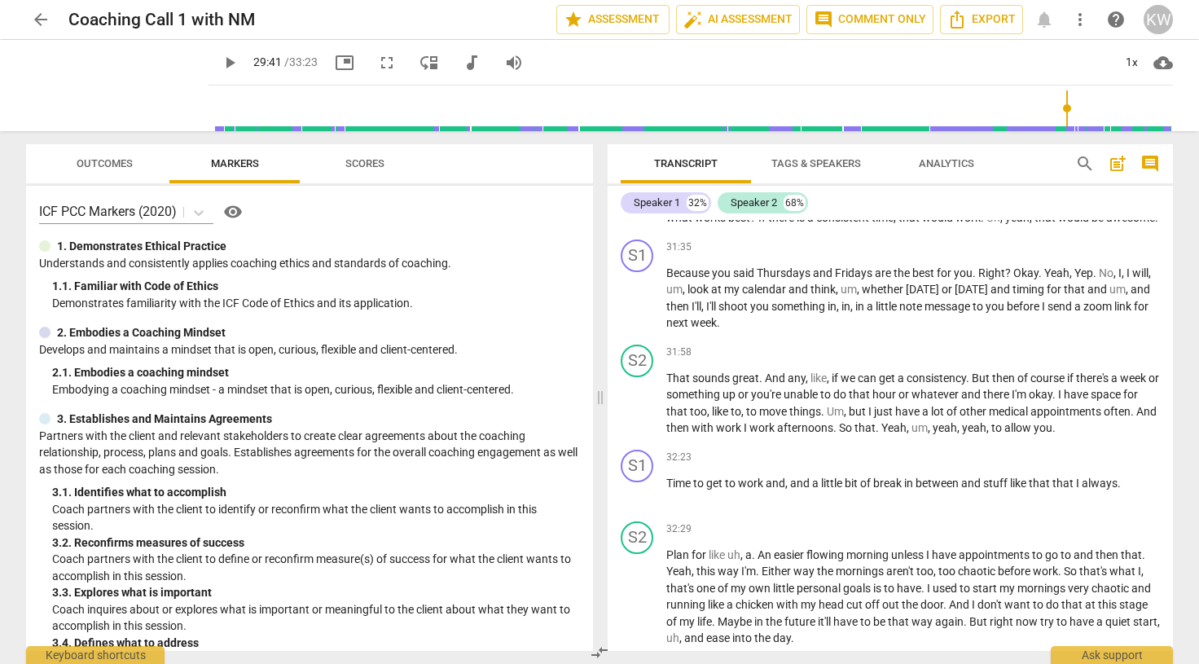
scroll to position [7643, 0]
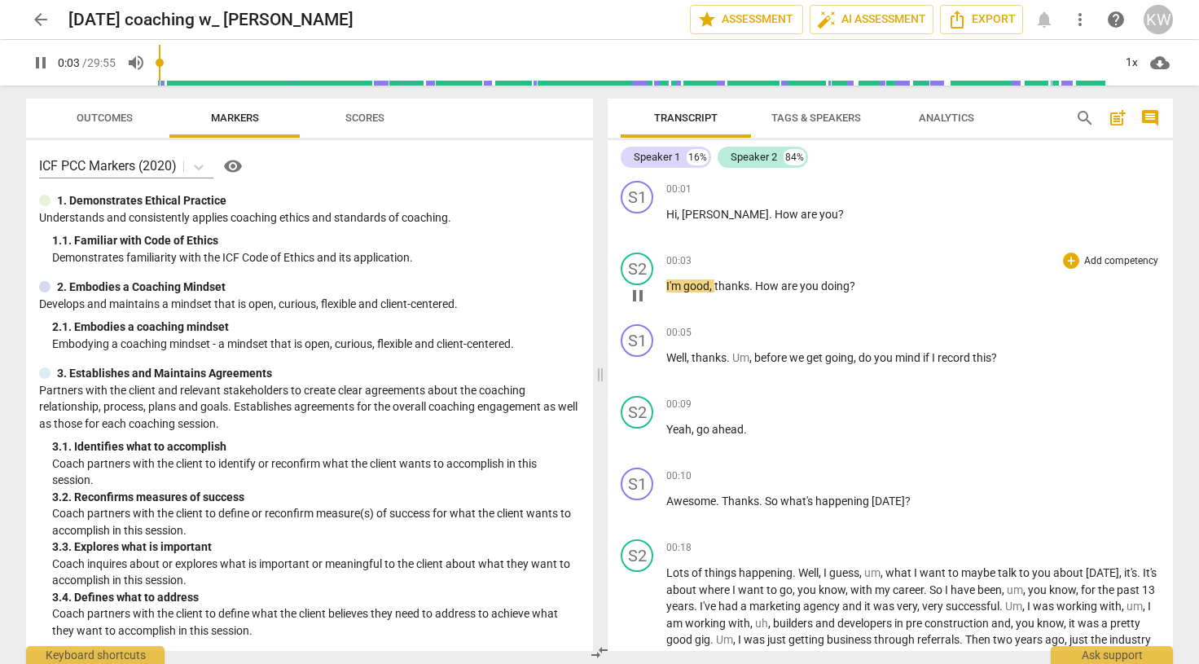
click at [635, 289] on span "pause" at bounding box center [638, 296] width 20 height 20
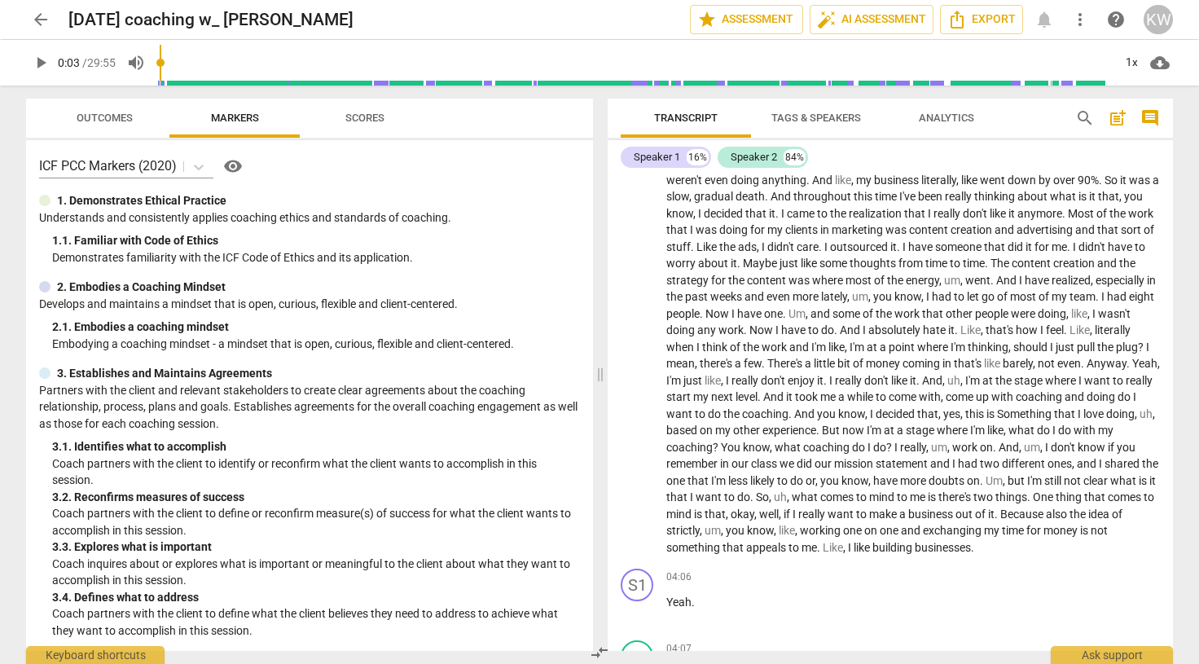
scroll to position [510, 0]
click at [635, 316] on span "play_arrow" at bounding box center [638, 306] width 20 height 20
drag, startPoint x: 175, startPoint y: 64, endPoint x: 206, endPoint y: 69, distance: 31.3
click at [206, 69] on input "range" at bounding box center [634, 63] width 955 height 52
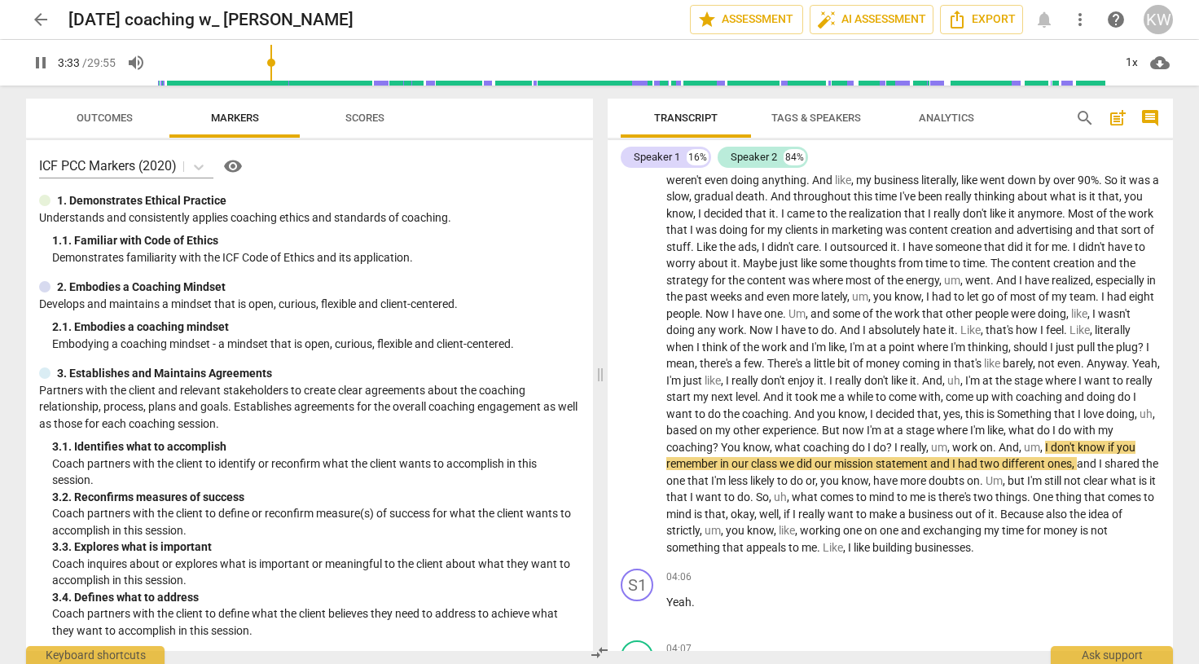
drag, startPoint x: 212, startPoint y: 64, endPoint x: 276, endPoint y: 83, distance: 67.3
click at [276, 83] on input "range" at bounding box center [634, 63] width 955 height 52
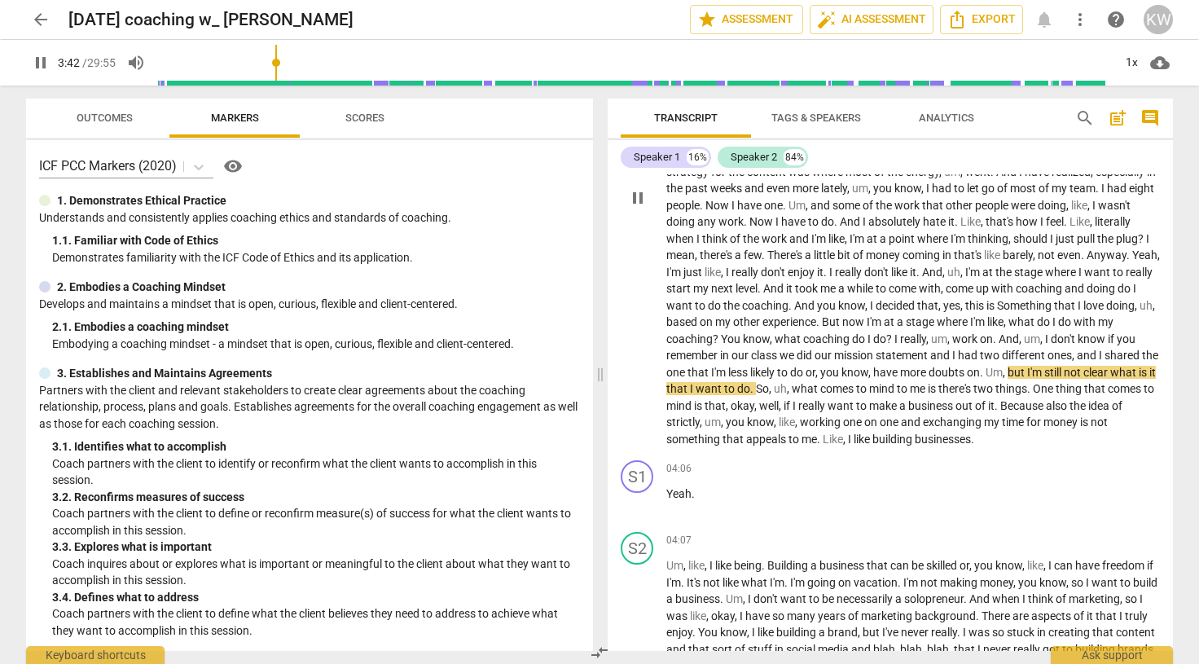
scroll to position [644, 0]
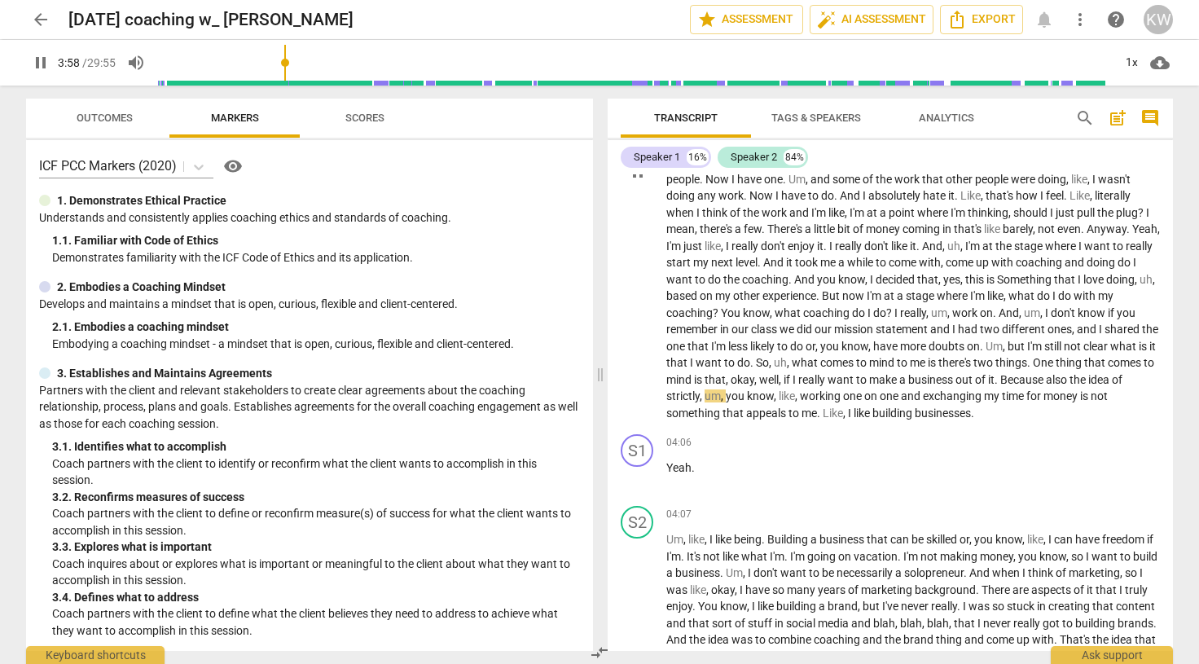
click at [639, 182] on span "pause" at bounding box center [638, 172] width 20 height 20
type input "239"
